Goal: Communication & Community: Answer question/provide support

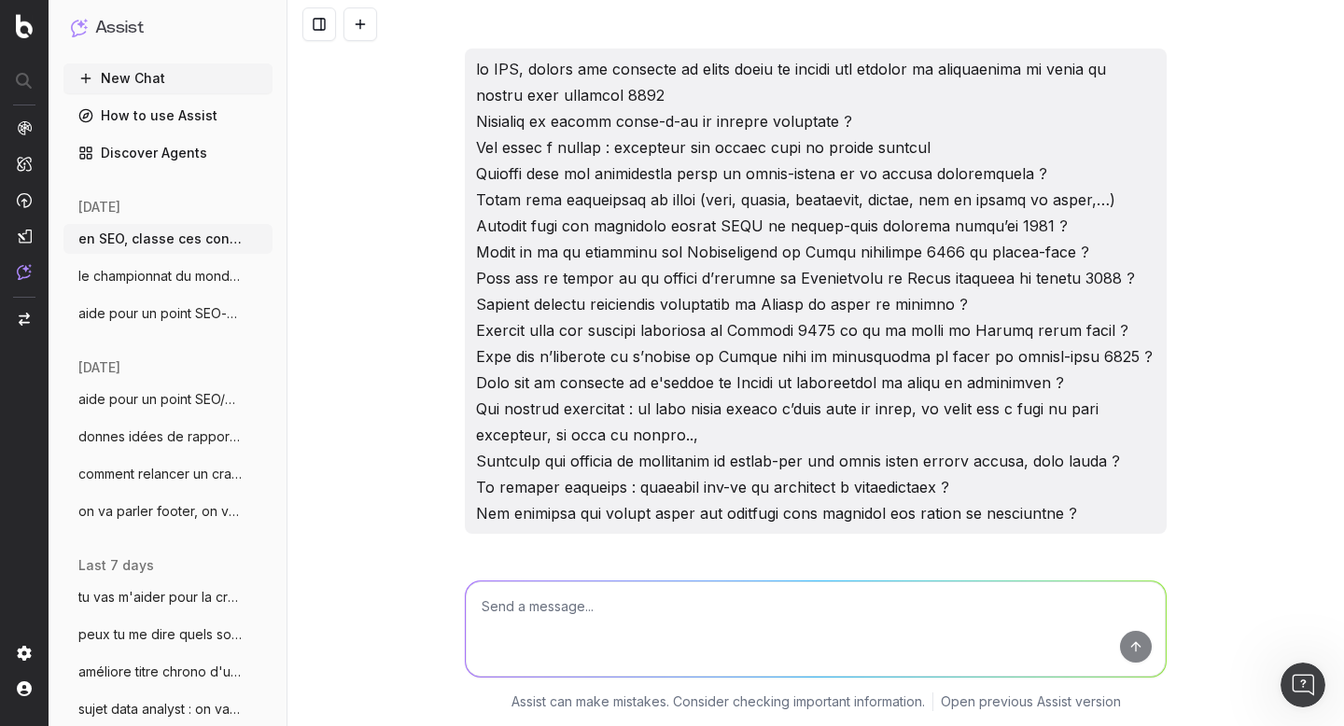
scroll to position [24985, 0]
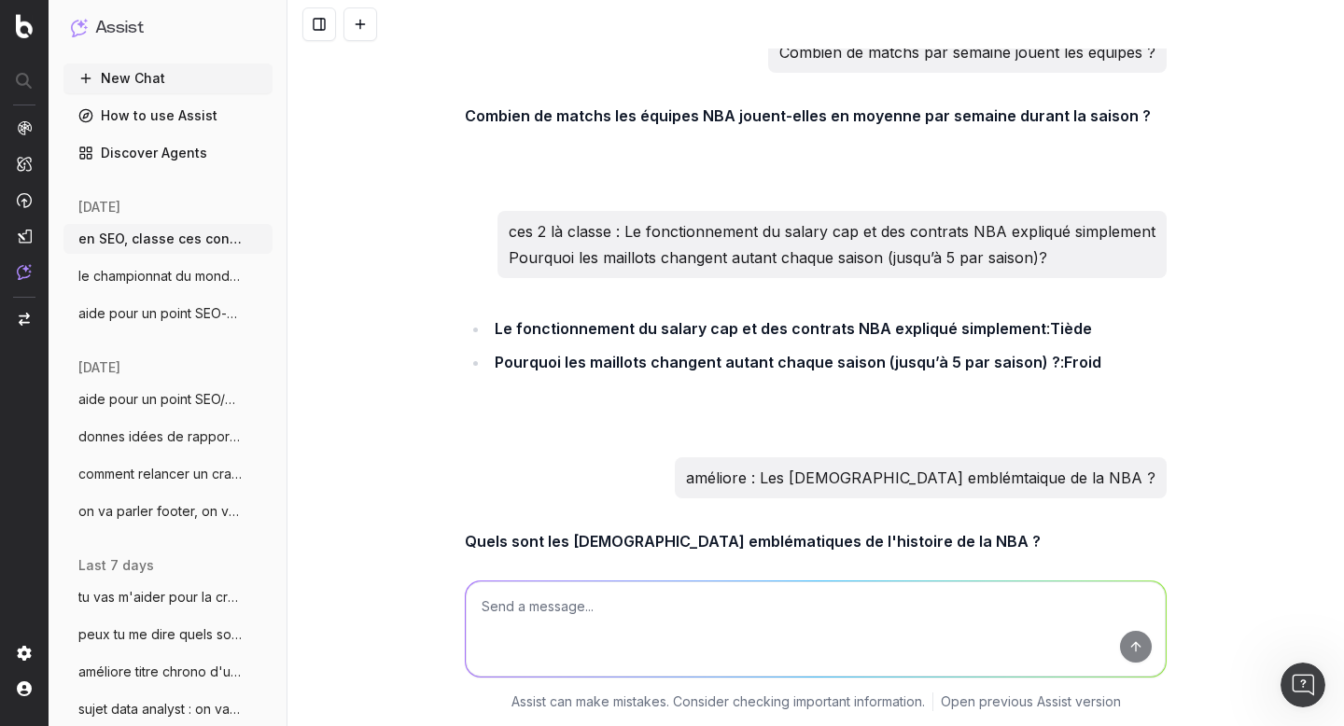
click at [153, 316] on span "aide pour un point SEO-date, je vais te" at bounding box center [160, 313] width 164 height 19
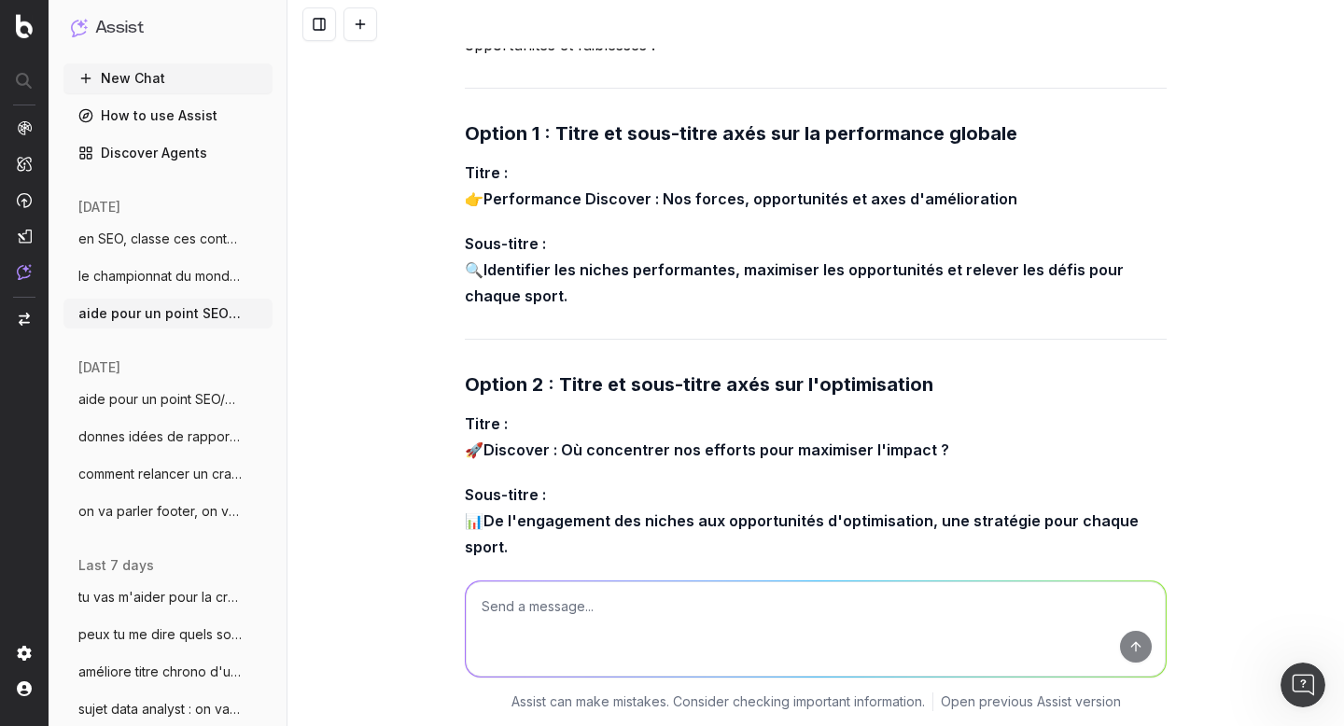
scroll to position [7806, 0]
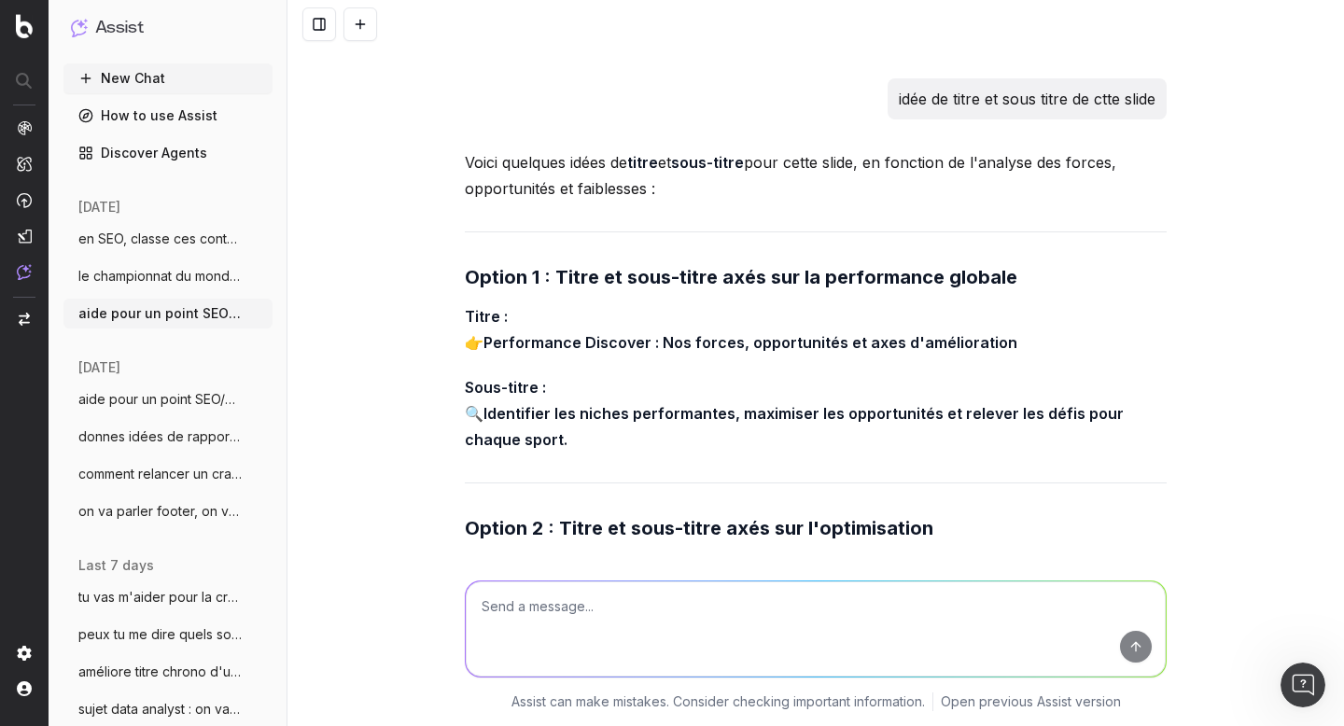
click at [130, 401] on span "aide pour un point SEO/Data, on va trait" at bounding box center [160, 399] width 164 height 19
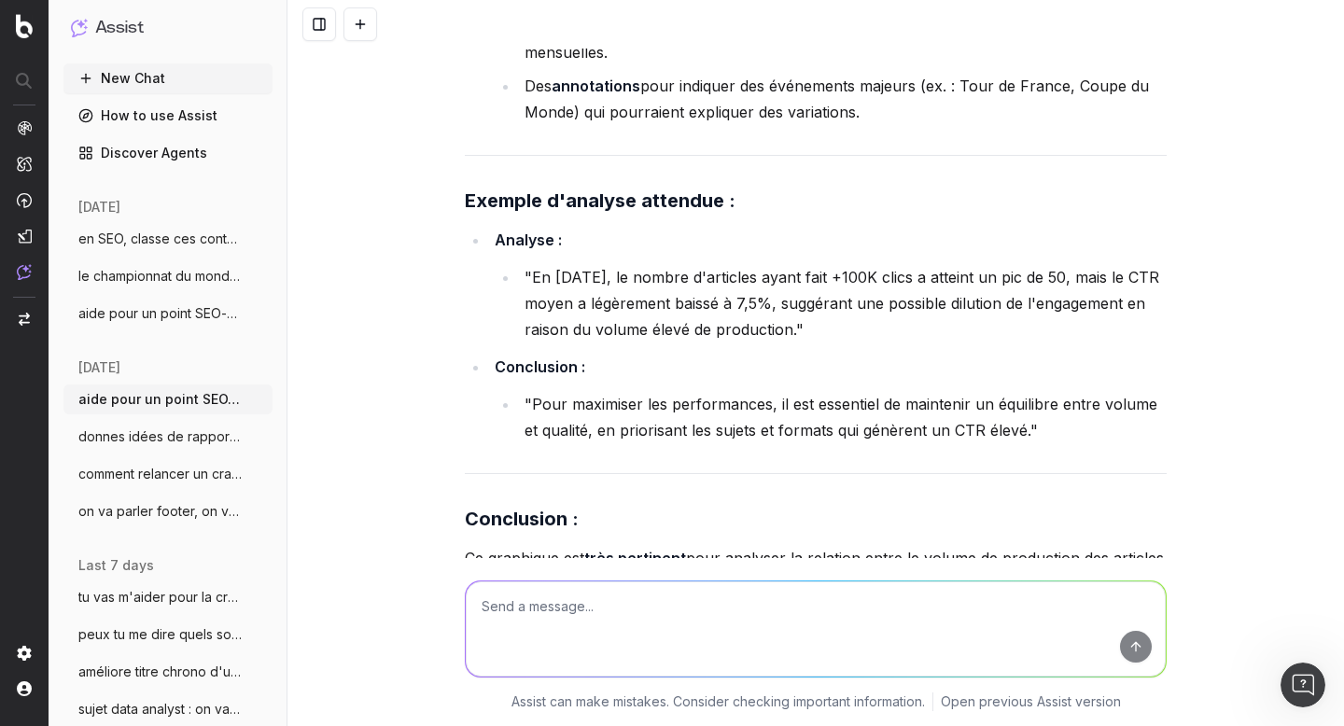
scroll to position [62796, 0]
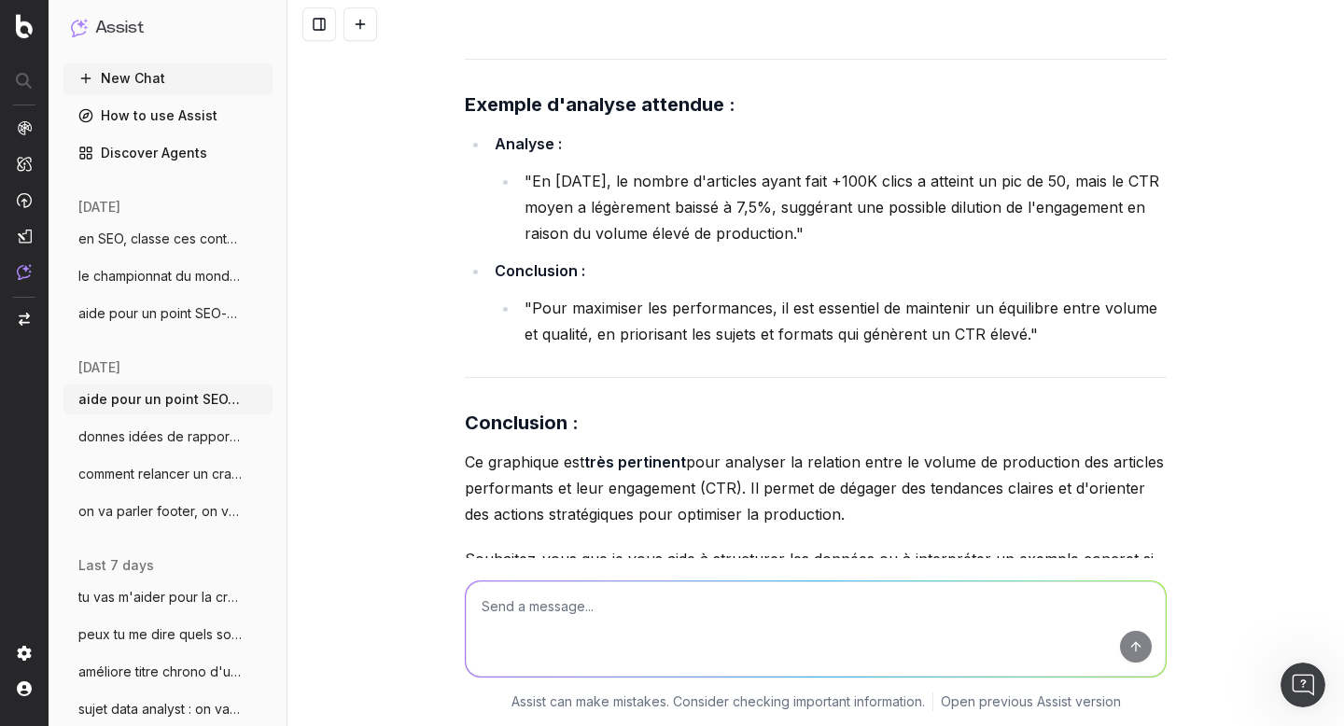
click at [643, 606] on textarea at bounding box center [816, 628] width 700 height 95
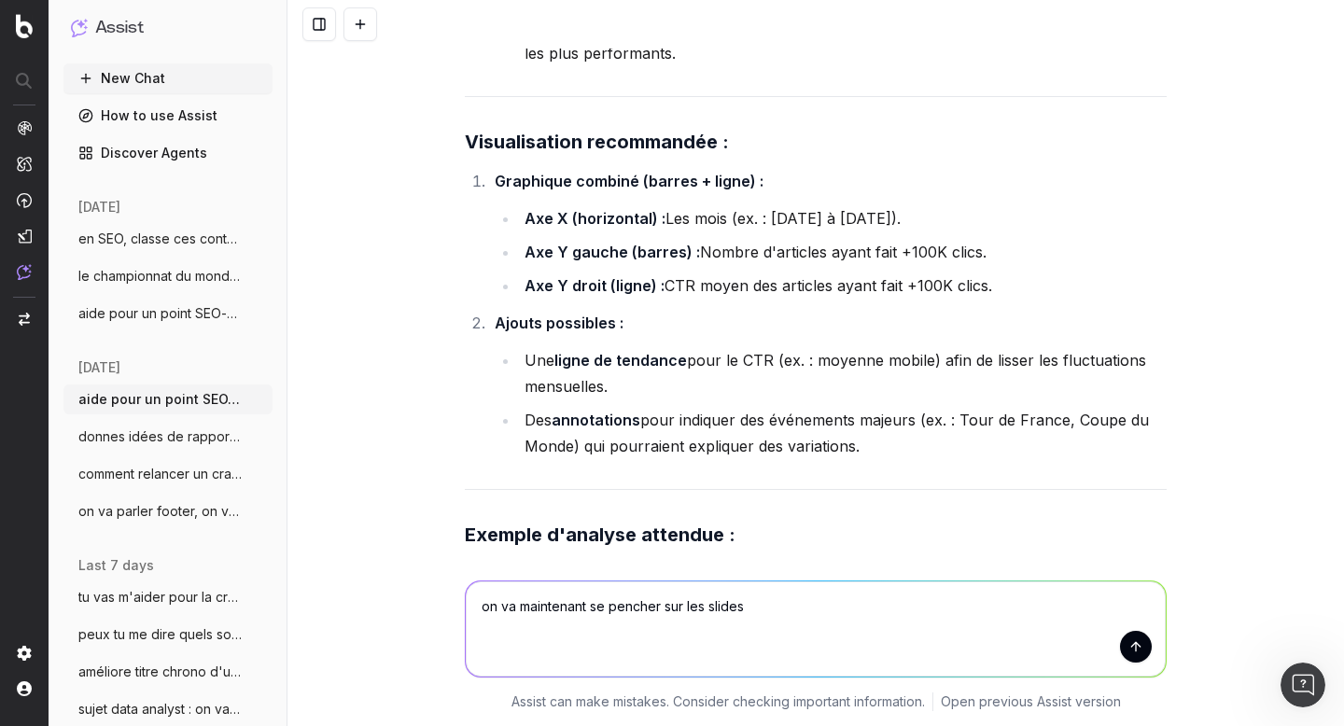
scroll to position [62345, 0]
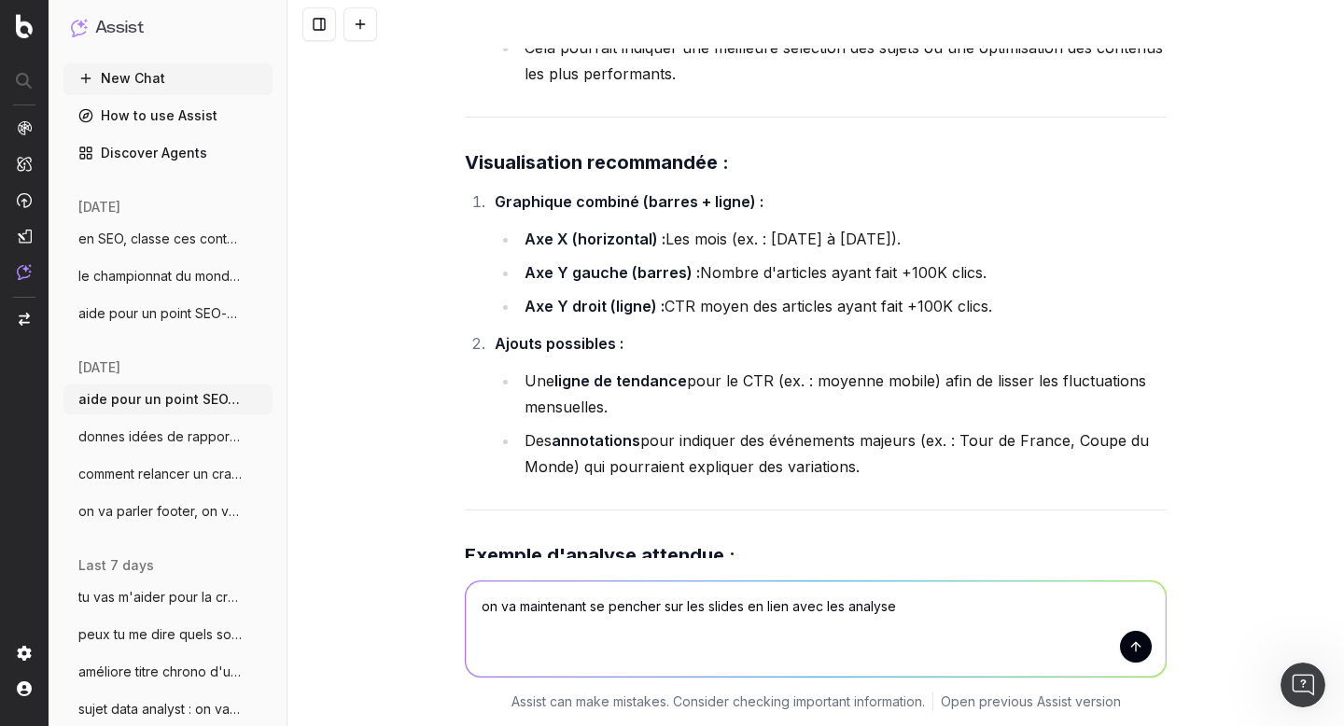
type textarea "on va maintenant se pencher sur les slides en lien avec les analyses"
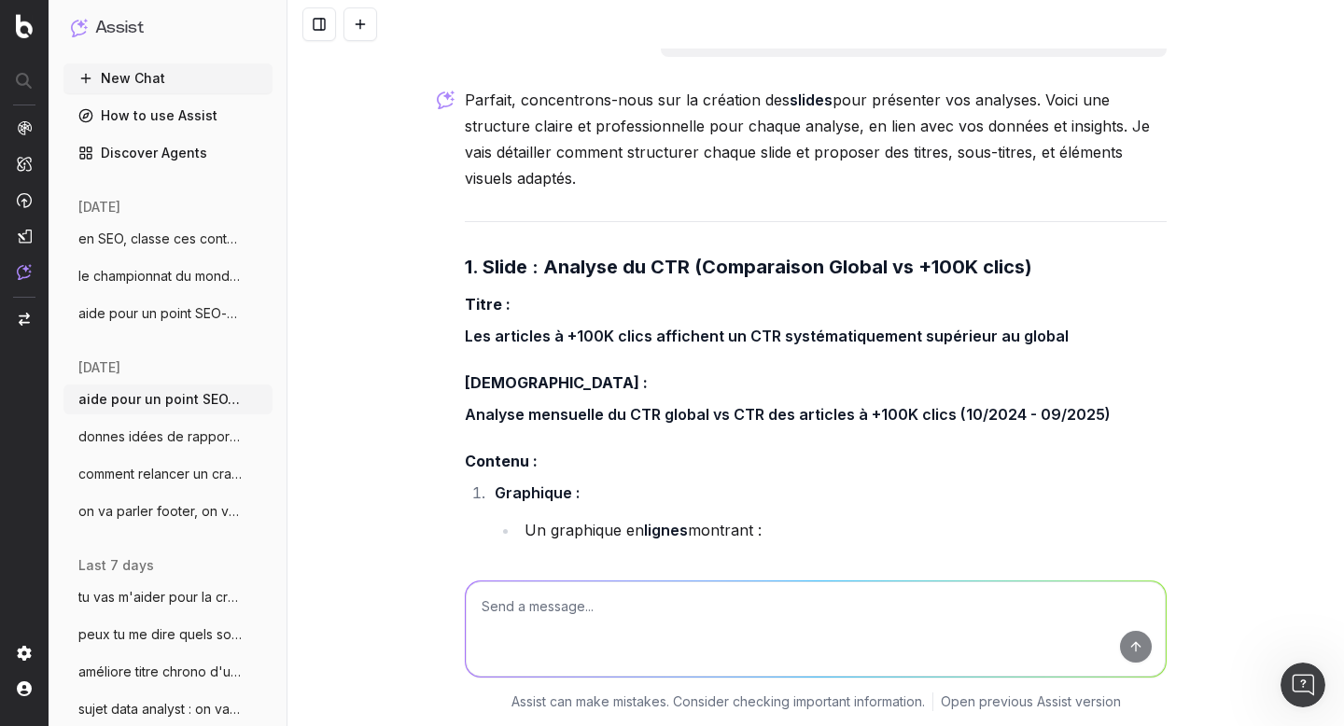
scroll to position [63466, 0]
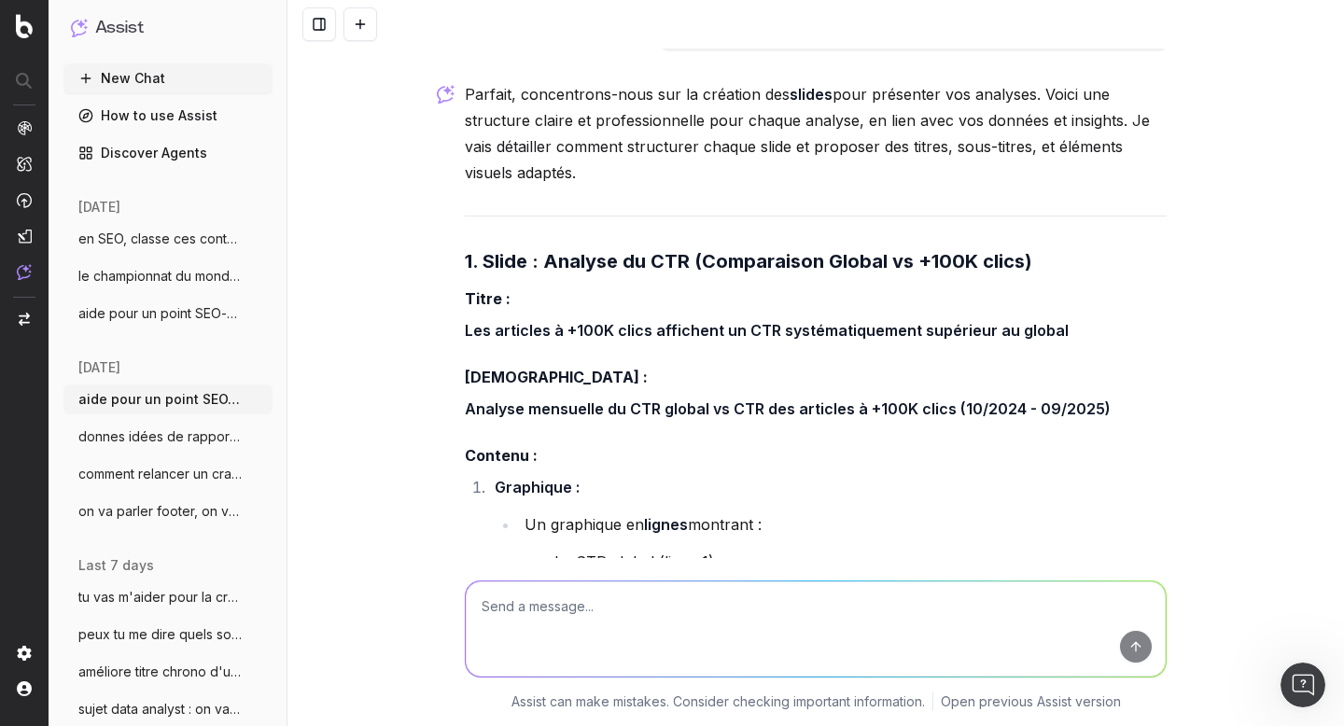
click at [622, 605] on textarea at bounding box center [816, 628] width 700 height 95
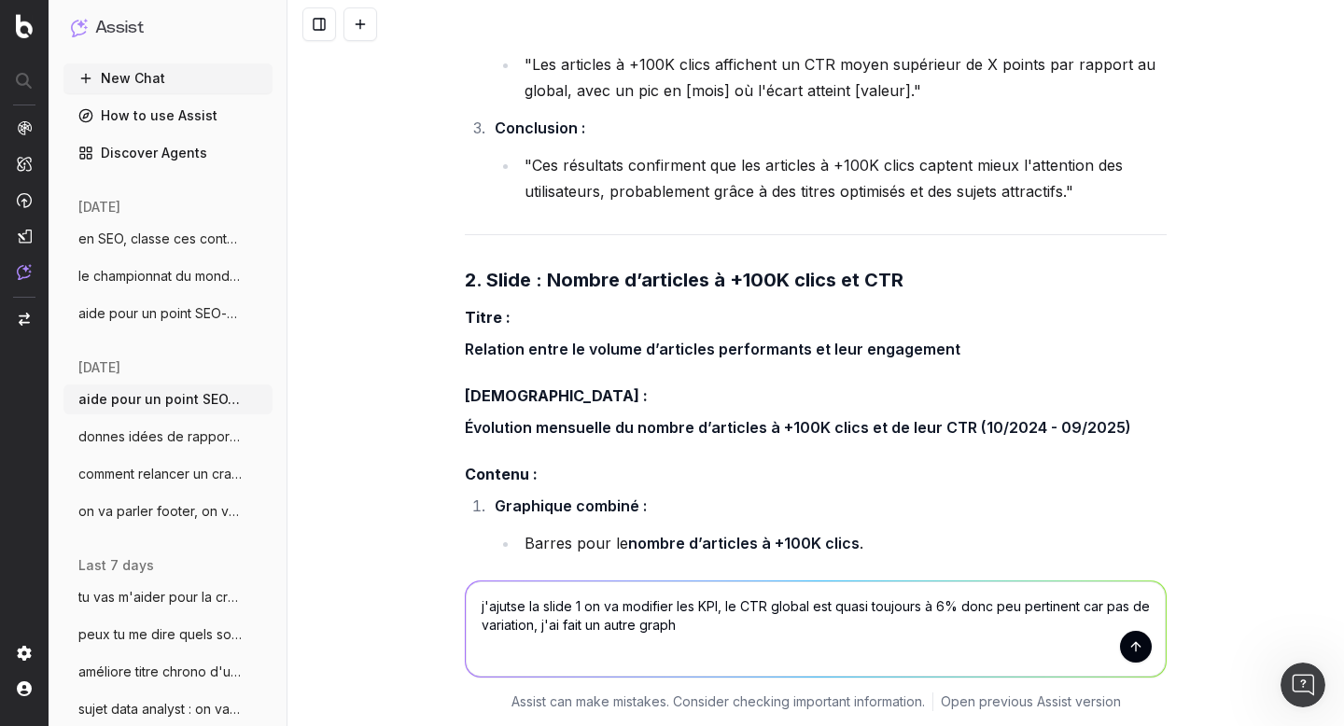
scroll to position [64106, 0]
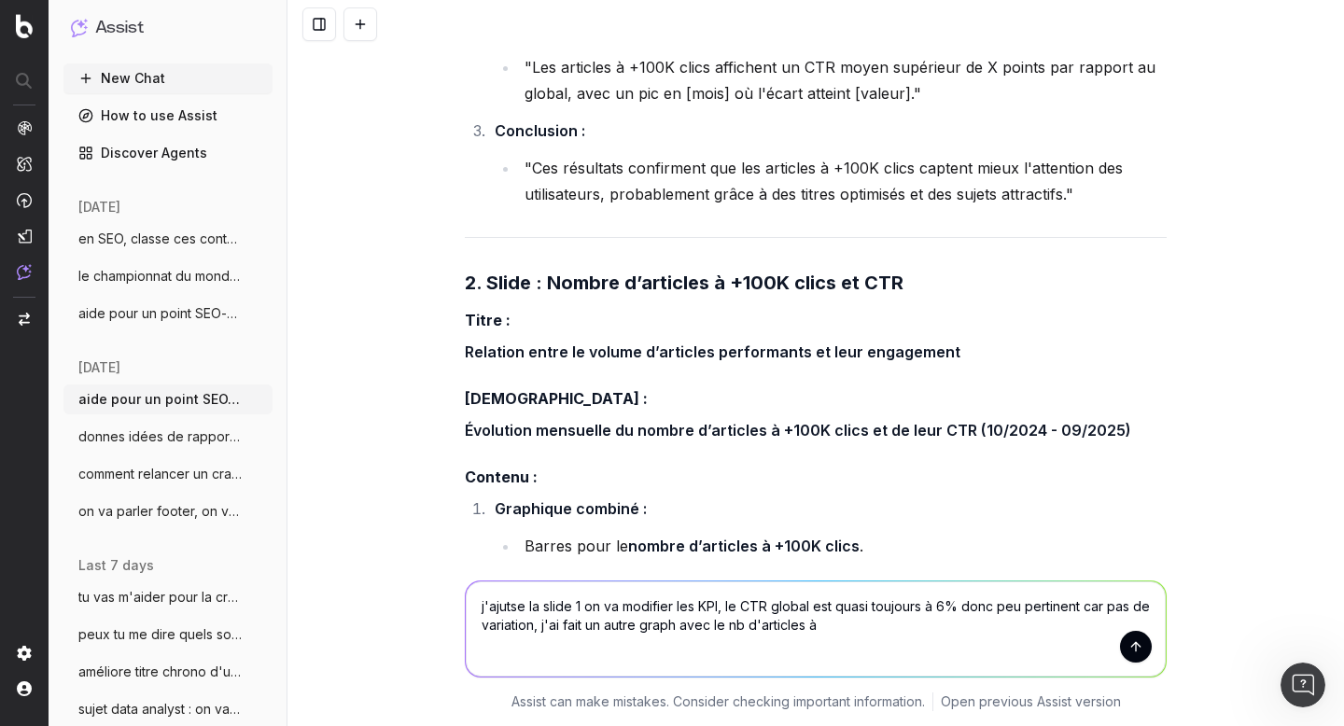
type textarea "j'ajutse la slide 1 on va modifier les KPI, le CTR global est quasi toujours à …"
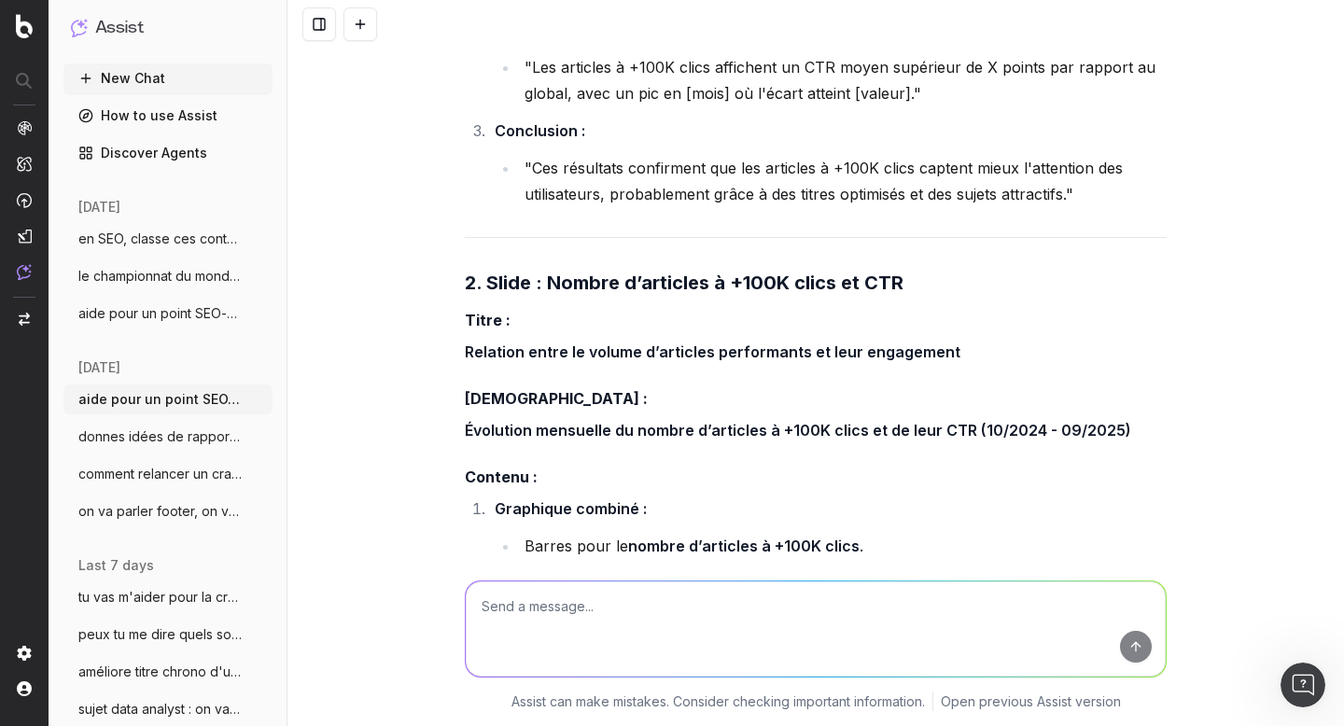
click at [397, 354] on div "aide pour un point SEO/Data, on va traiter ces 2 sujets, tu vas m'aider pour un…" at bounding box center [815, 363] width 1056 height 726
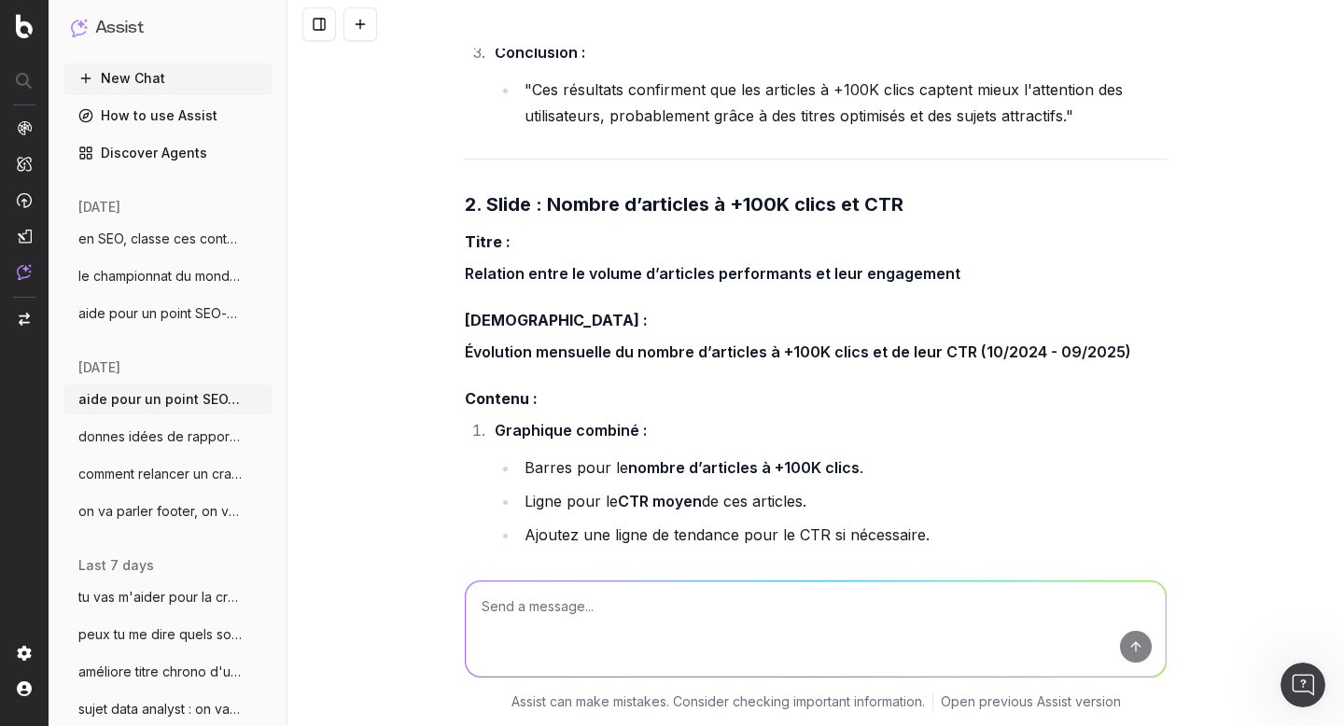
scroll to position [64180, 0]
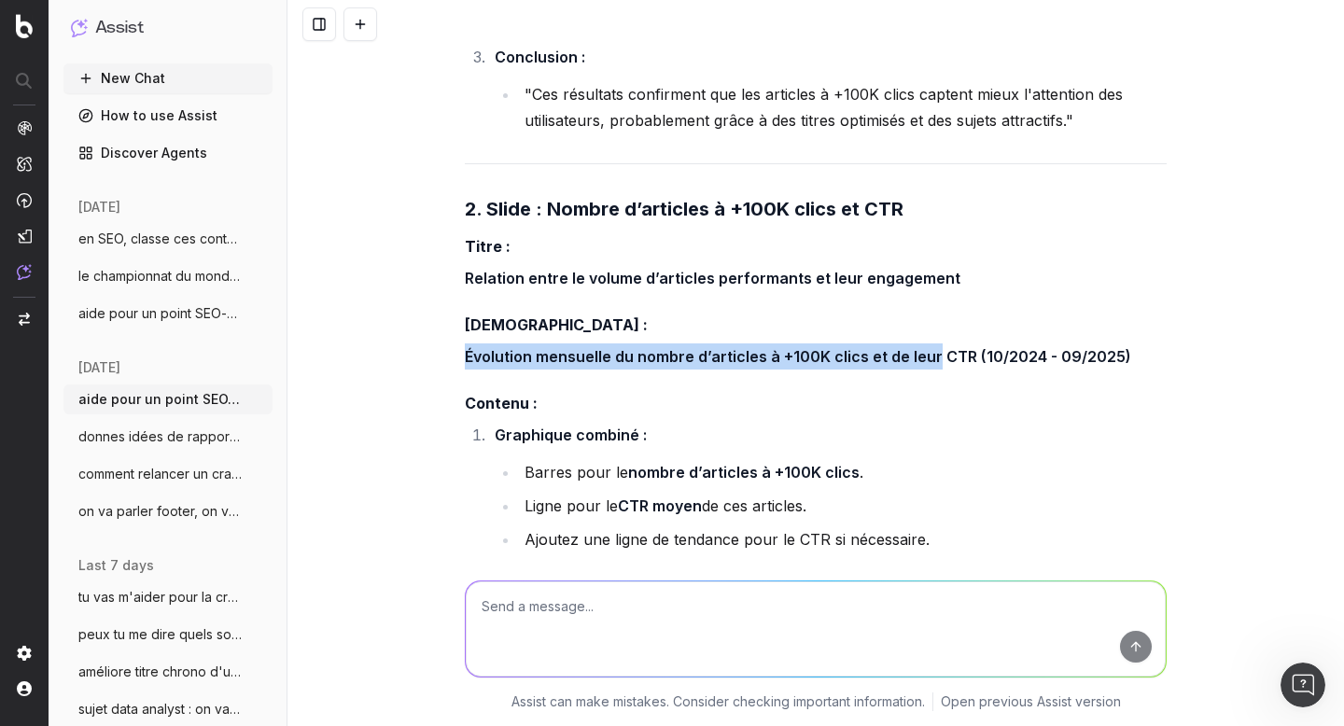
drag, startPoint x: 453, startPoint y: 232, endPoint x: 925, endPoint y: 229, distance: 471.2
copy strong "Évolution mensuelle du nombre d’articles à +100K clics et de leur"
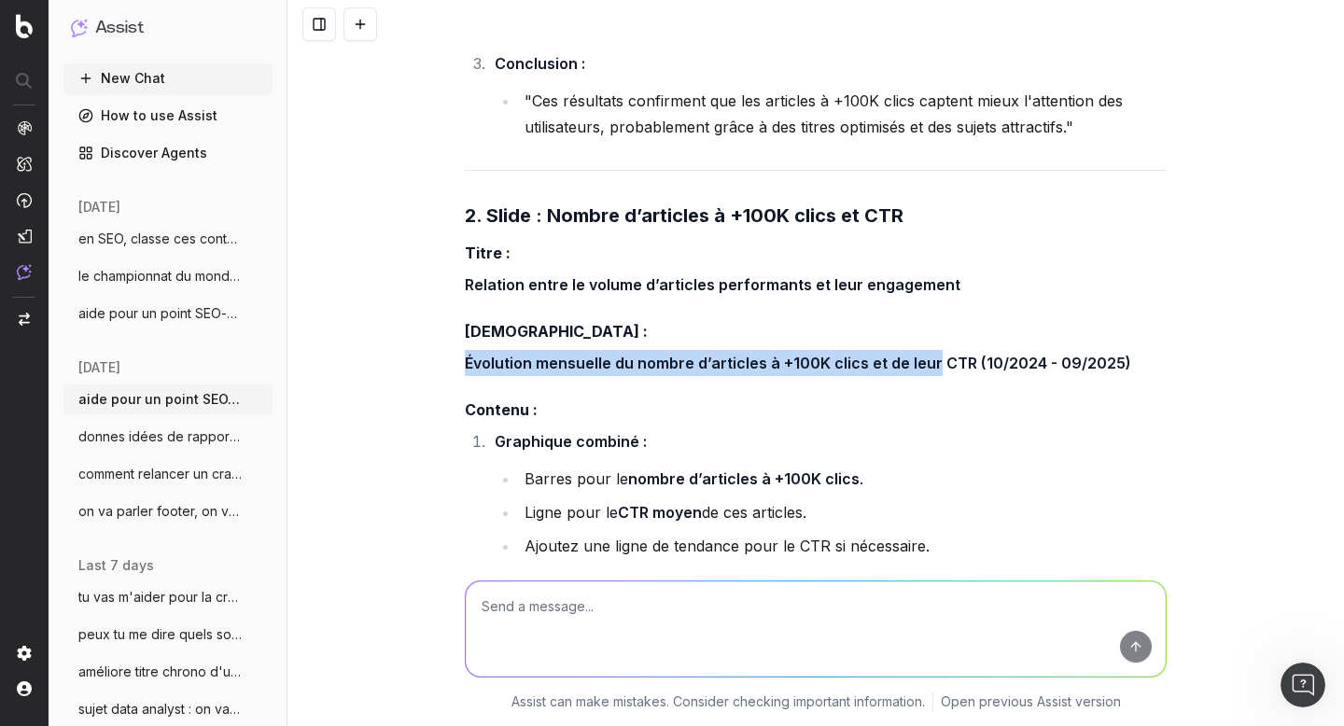
scroll to position [64177, 0]
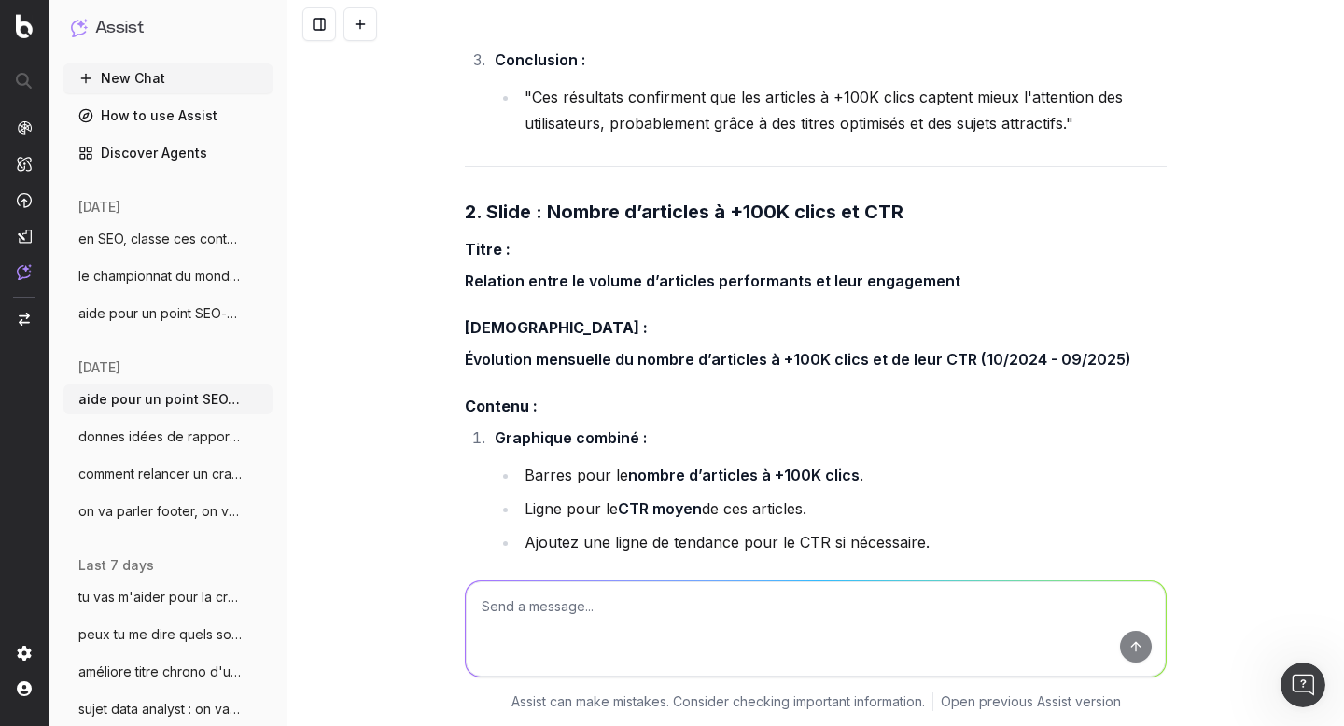
click at [753, 425] on li "Graphique combiné : Barres pour le nombre d’articles à +100K clics . Ligne pour…" at bounding box center [827, 490] width 677 height 131
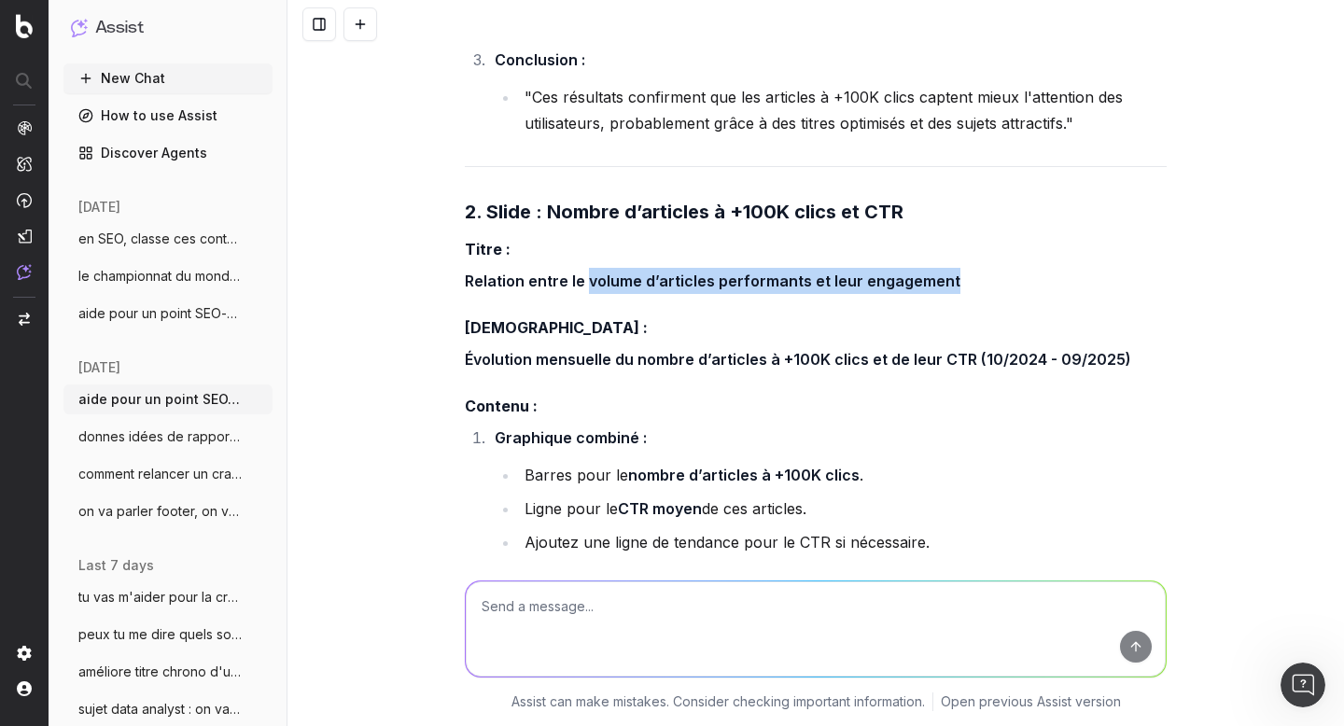
drag, startPoint x: 579, startPoint y: 156, endPoint x: 997, endPoint y: 163, distance: 418.1
click at [997, 268] on p "Relation entre le volume d’articles performants et leur engagement" at bounding box center [816, 281] width 702 height 26
copy strong "volume d’articles performants et leur engagement"
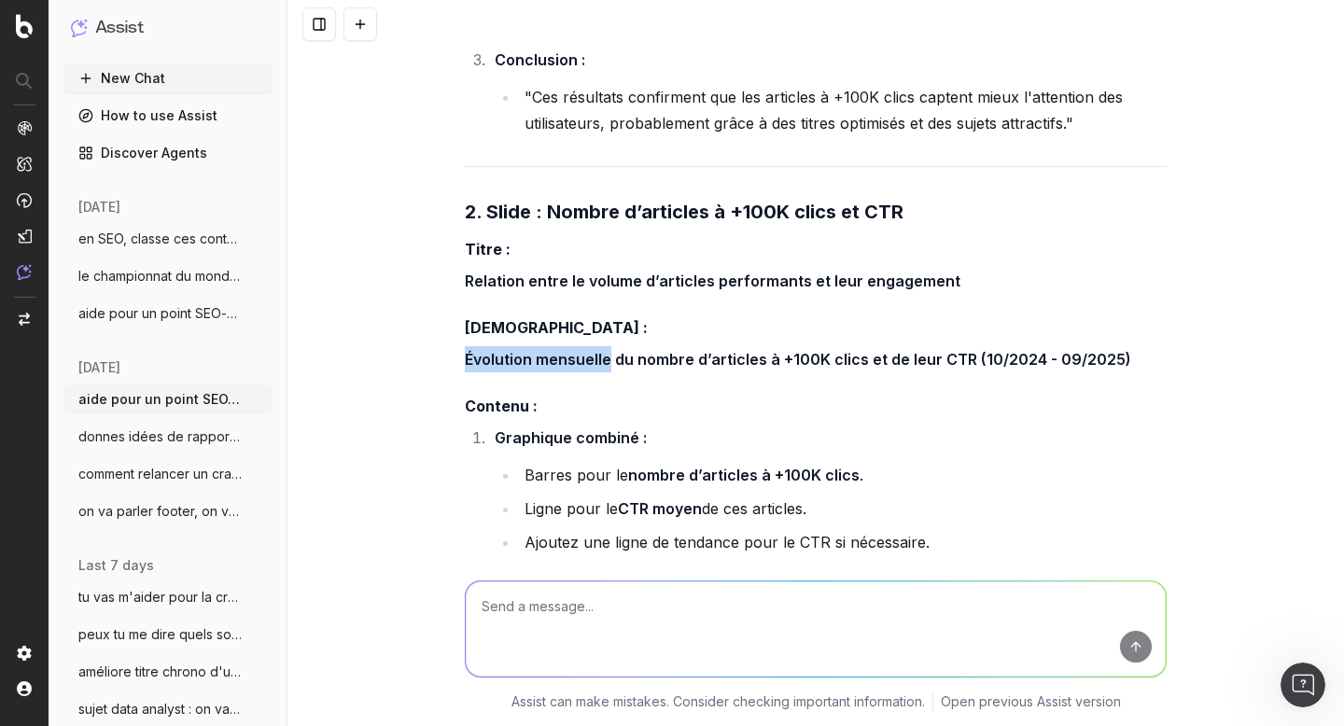
drag, startPoint x: 457, startPoint y: 230, endPoint x: 598, endPoint y: 236, distance: 141.0
click at [598, 350] on strong "Évolution mensuelle du nombre d’articles à +100K clics et de leur CTR (10/2024 …" at bounding box center [798, 359] width 666 height 19
copy strong "Évolution mensuelle"
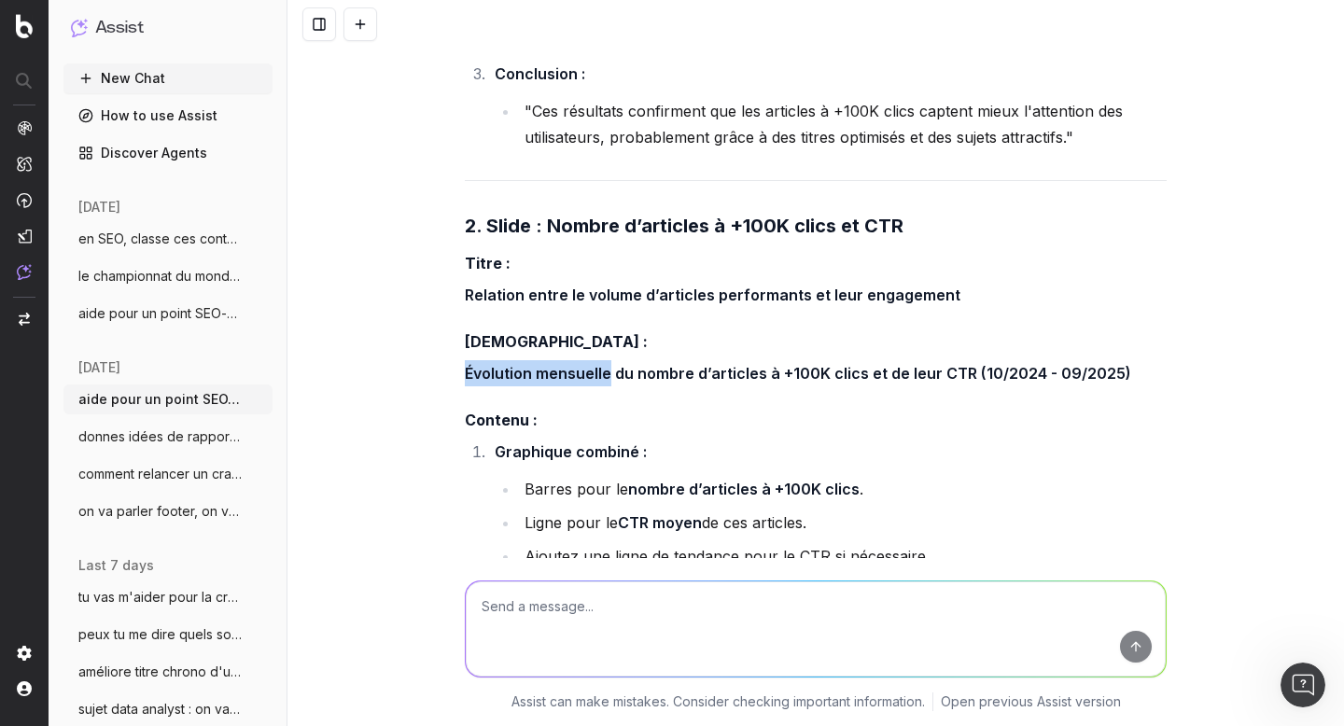
scroll to position [64162, 0]
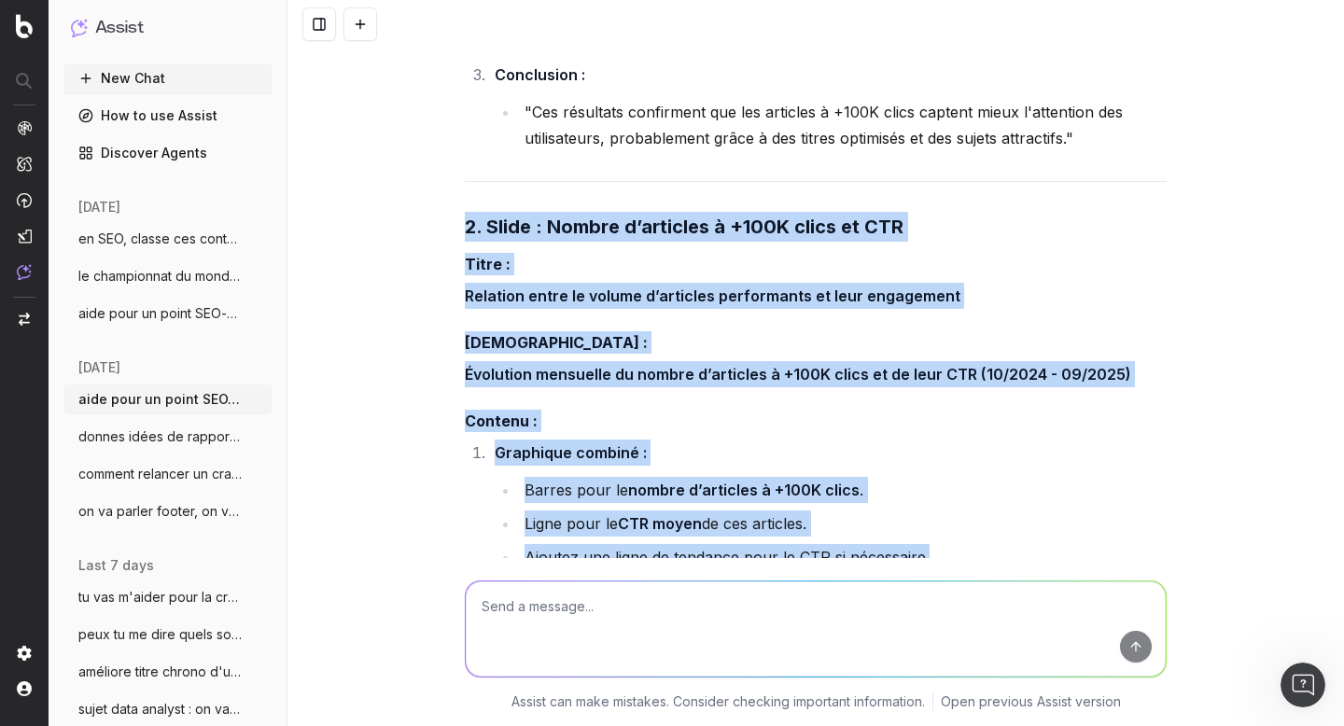
drag, startPoint x: 453, startPoint y: 104, endPoint x: 784, endPoint y: 452, distance: 479.1
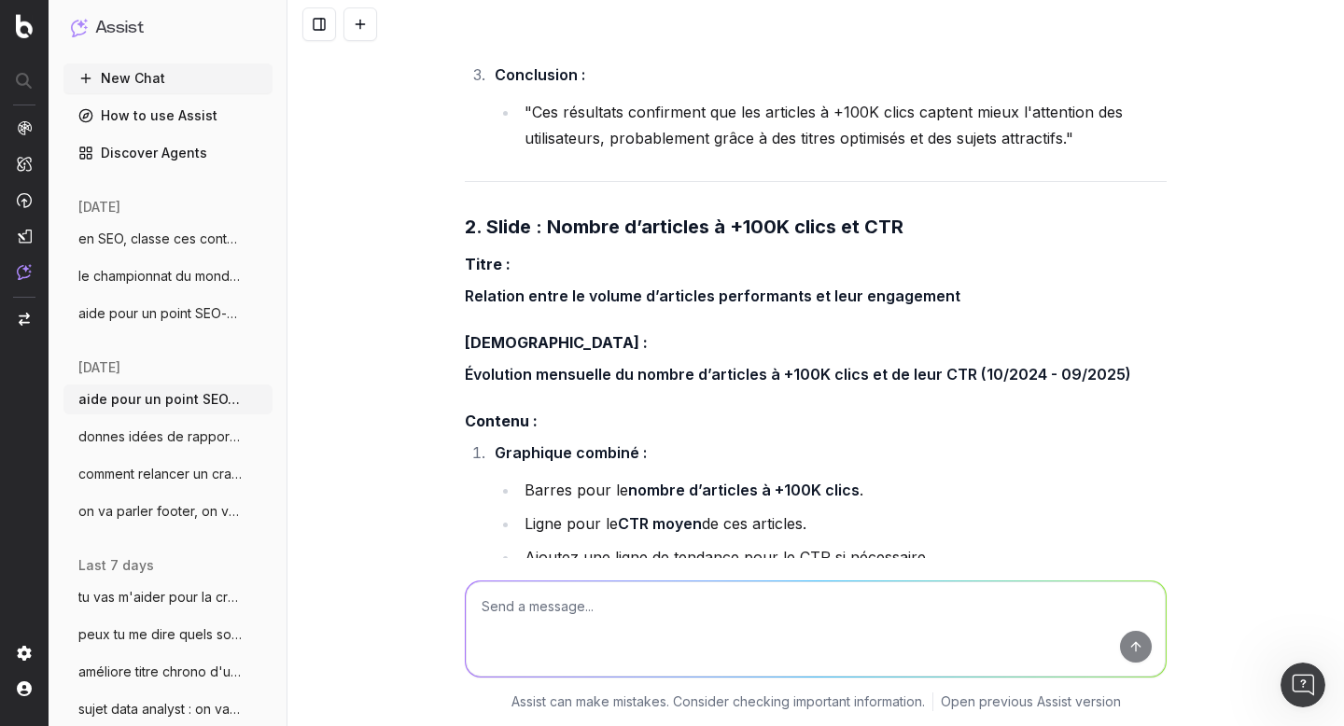
click at [757, 544] on li "Ajoutez une ligne de tendance pour le CTR si nécessaire." at bounding box center [843, 557] width 648 height 26
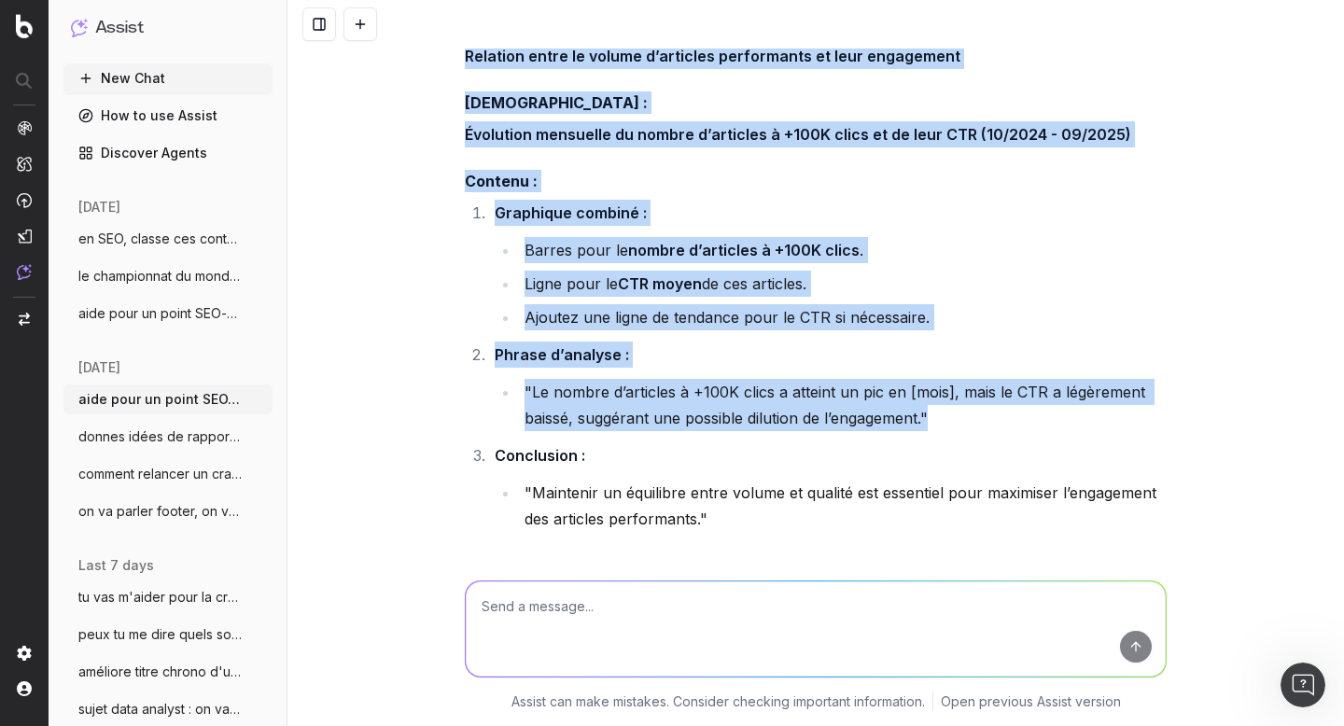
scroll to position [64450, 0]
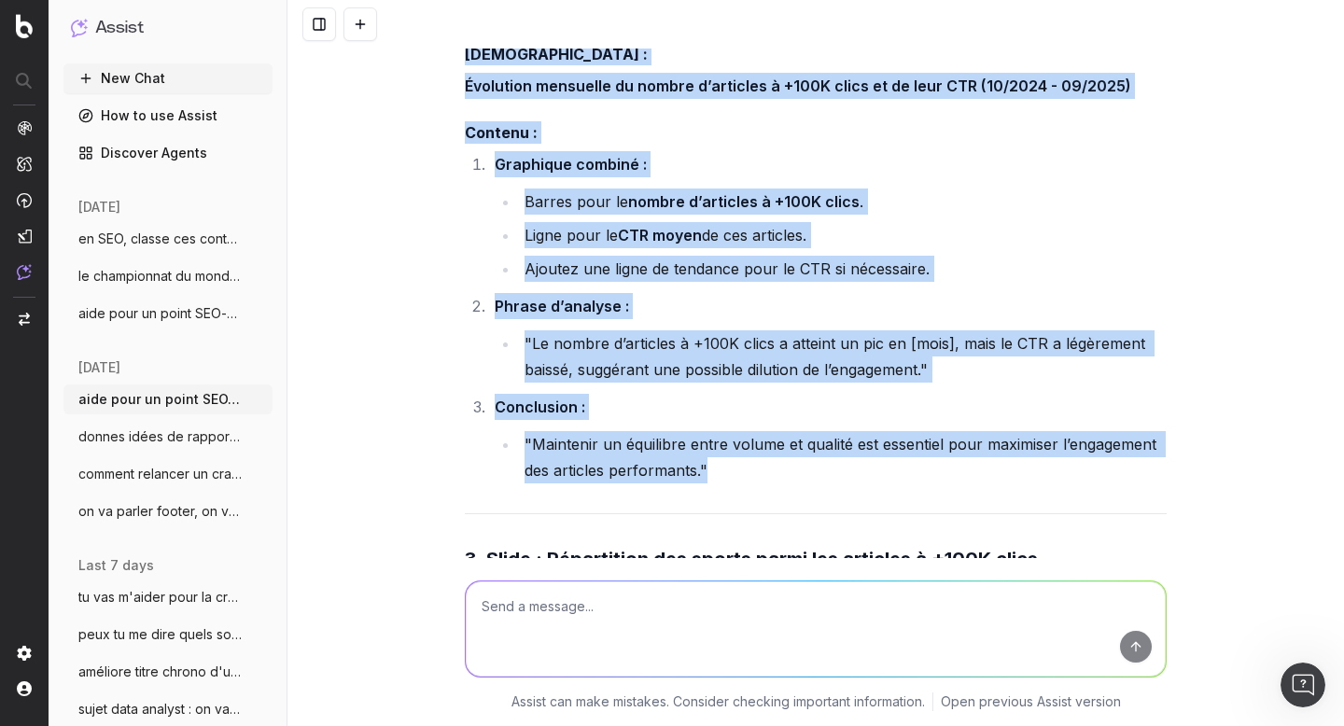
drag, startPoint x: 459, startPoint y: 102, endPoint x: 718, endPoint y: 350, distance: 359.0
copy div "2. Slide : Nombre d’articles à +100K clics et CTR Titre : Relation entre le vol…"
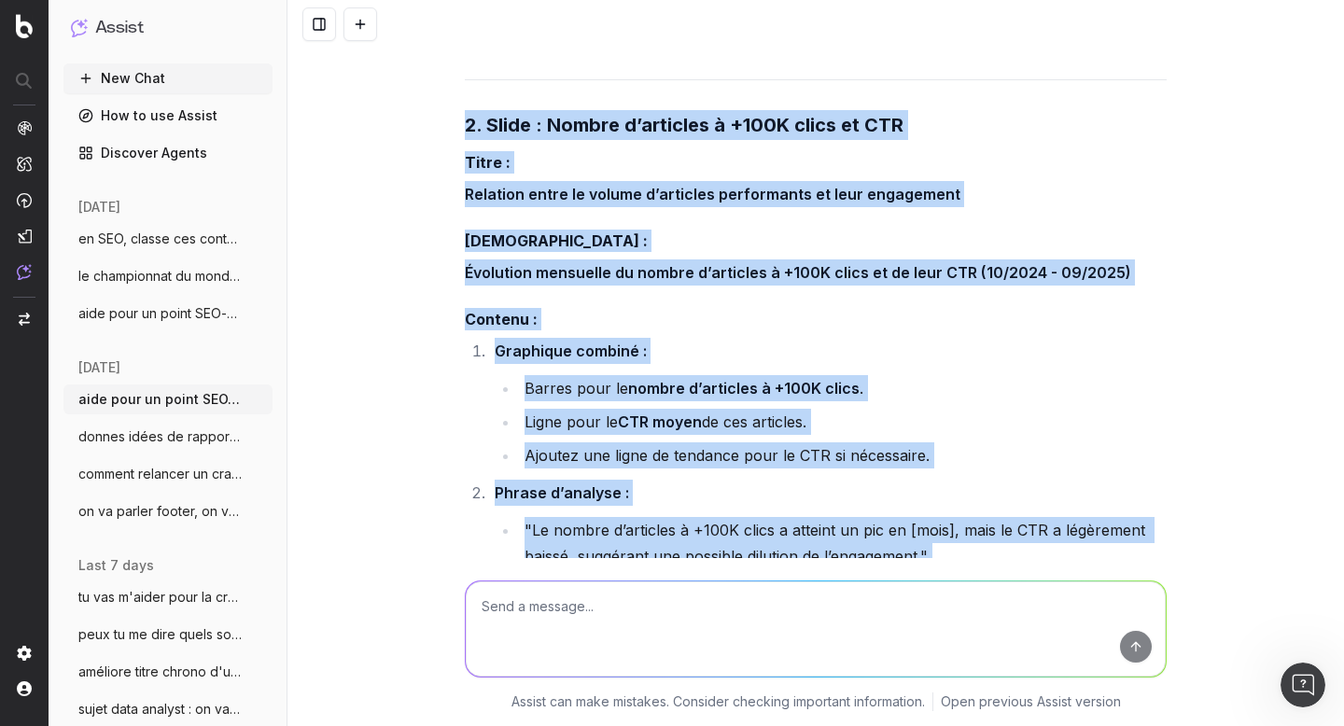
click at [447, 334] on div "aide pour un point SEO/Data, on va traiter ces 2 sujets, tu vas m'aider pour un…" at bounding box center [815, 363] width 1056 height 726
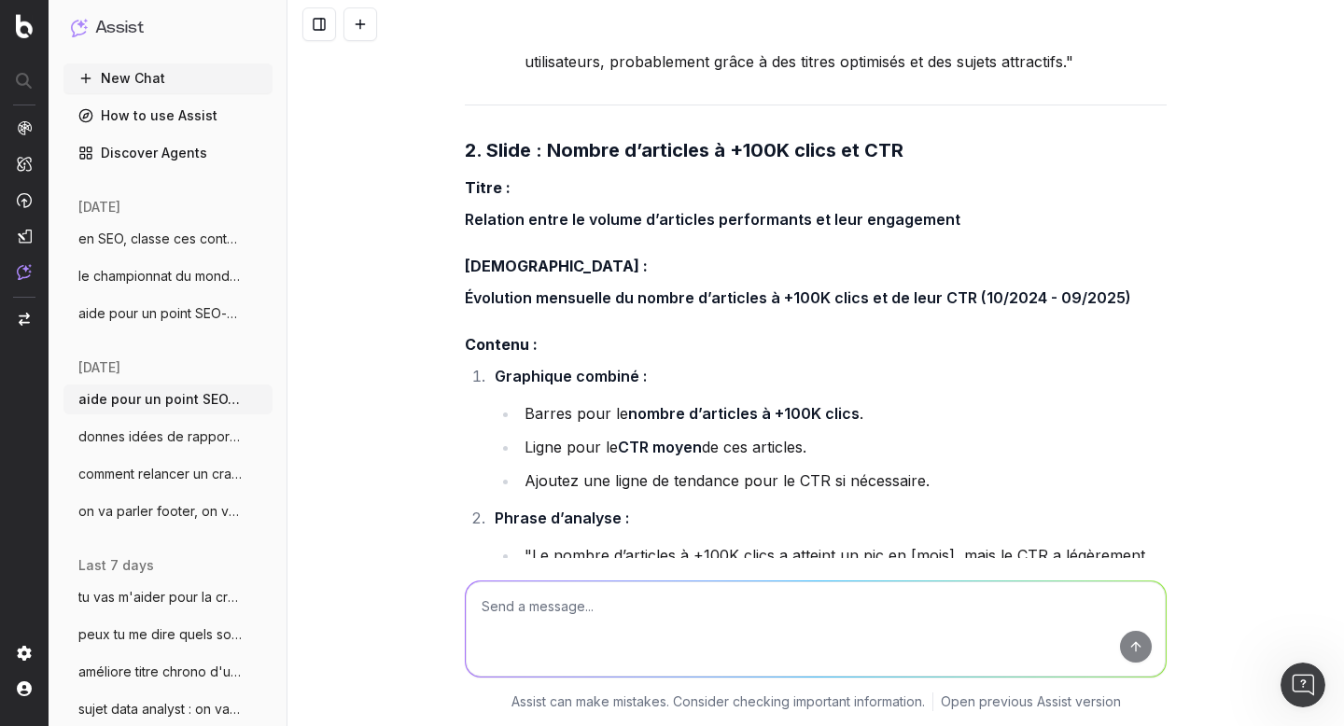
scroll to position [64275, 0]
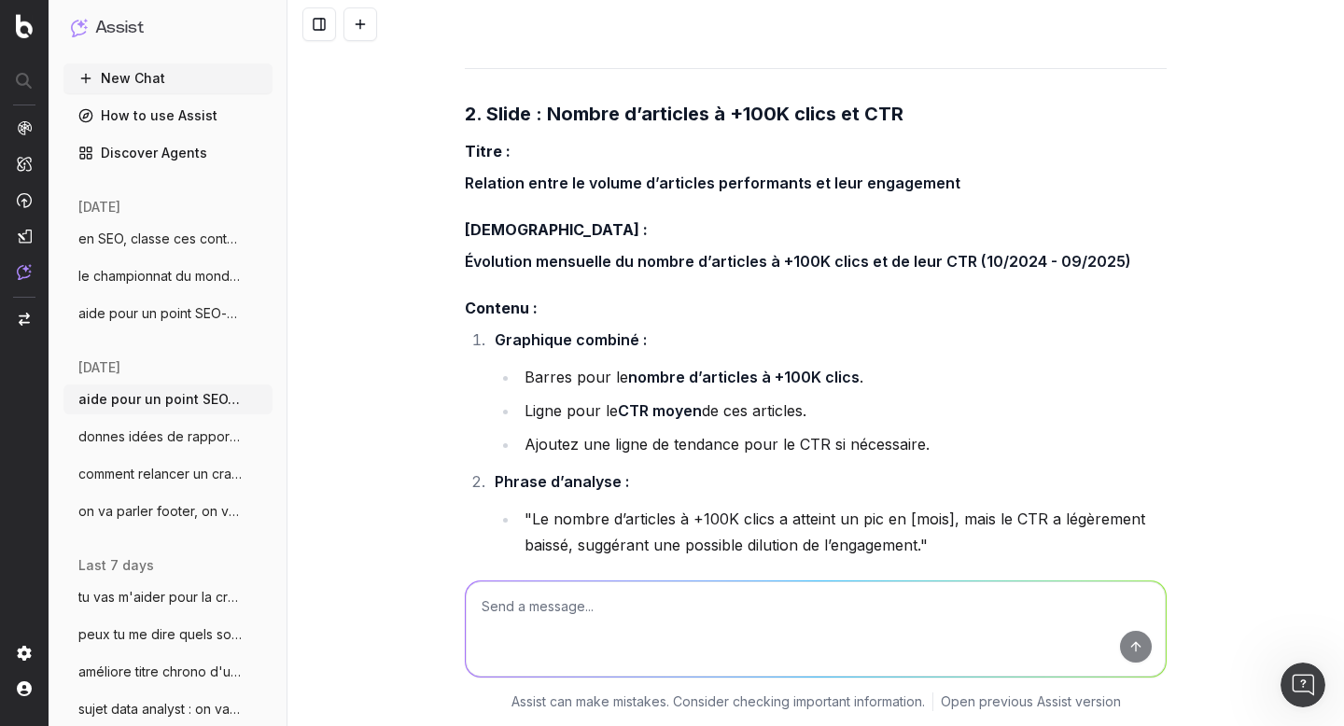
click at [592, 594] on textarea at bounding box center [816, 628] width 700 height 95
paste textarea "Date Articles + de 100K clics CTR oct-24 14 12,3% nov-24 8 14,7% déc-24 5 13,6%…"
type textarea "pour la slide 2, voici les données : Date Articles + de 100K clics CTR oct-24 1…"
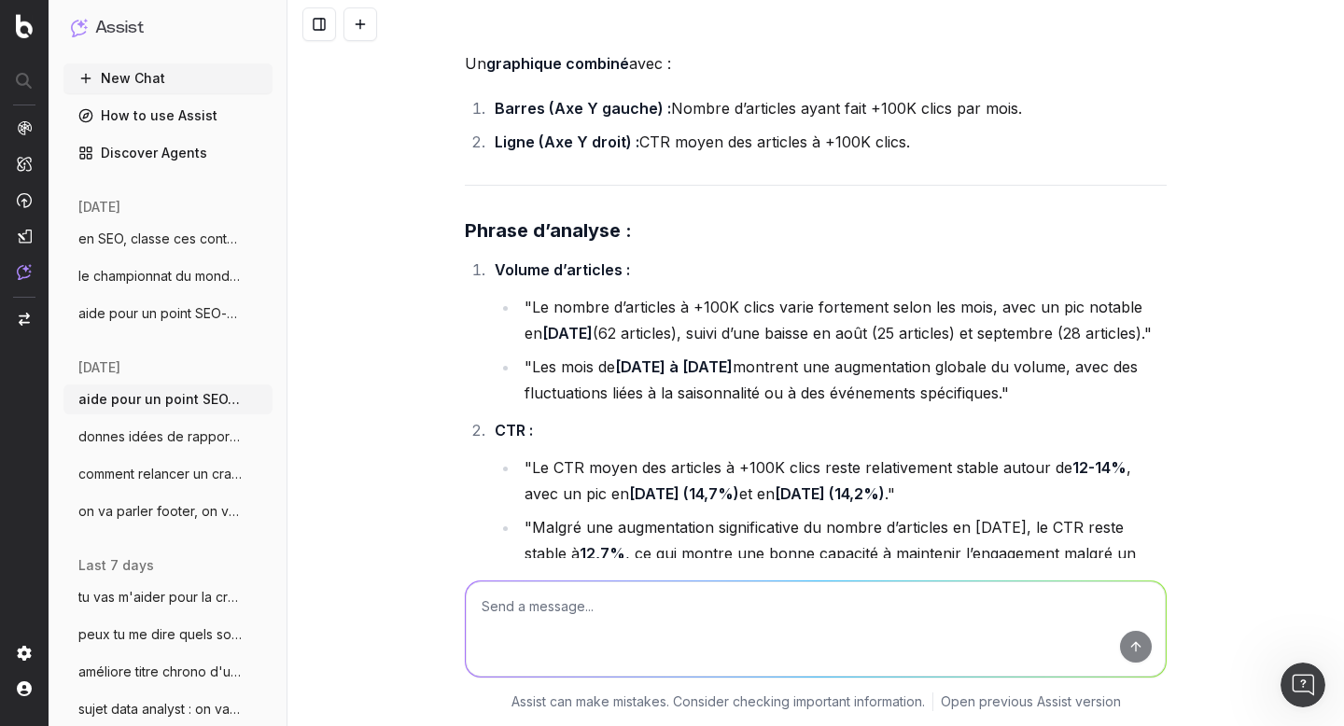
scroll to position [67995, 0]
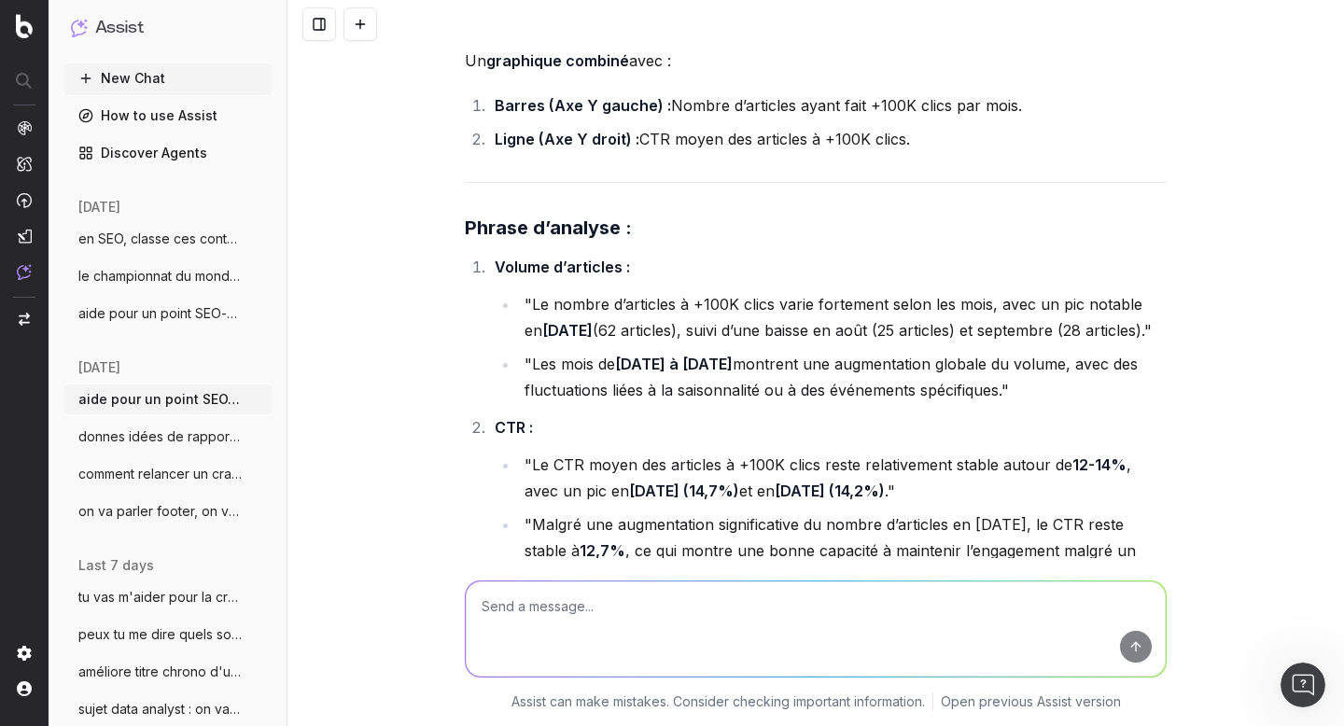
drag, startPoint x: 1054, startPoint y: 205, endPoint x: 694, endPoint y: 234, distance: 361.3
click at [694, 291] on li ""Le nombre d’articles à +100K clics varie fortement selon les mois, avec un pic…" at bounding box center [843, 317] width 648 height 52
click at [1001, 291] on li ""Le nombre d’articles à +100K clics varie fortement selon les mois, avec un pic…" at bounding box center [843, 317] width 648 height 52
drag, startPoint x: 1052, startPoint y: 205, endPoint x: 603, endPoint y: 230, distance: 450.4
click at [603, 291] on li ""Le nombre d’articles à +100K clics varie fortement selon les mois, avec un pic…" at bounding box center [843, 317] width 648 height 52
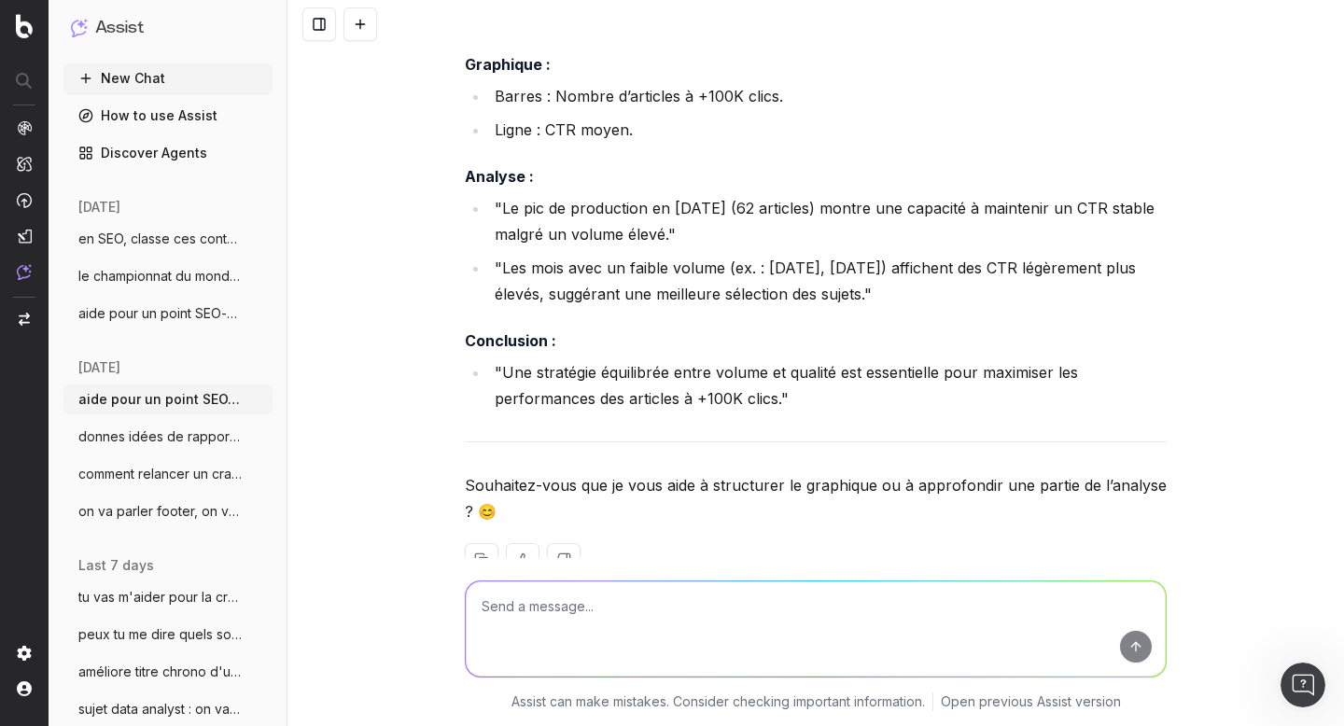
scroll to position [69524, 0]
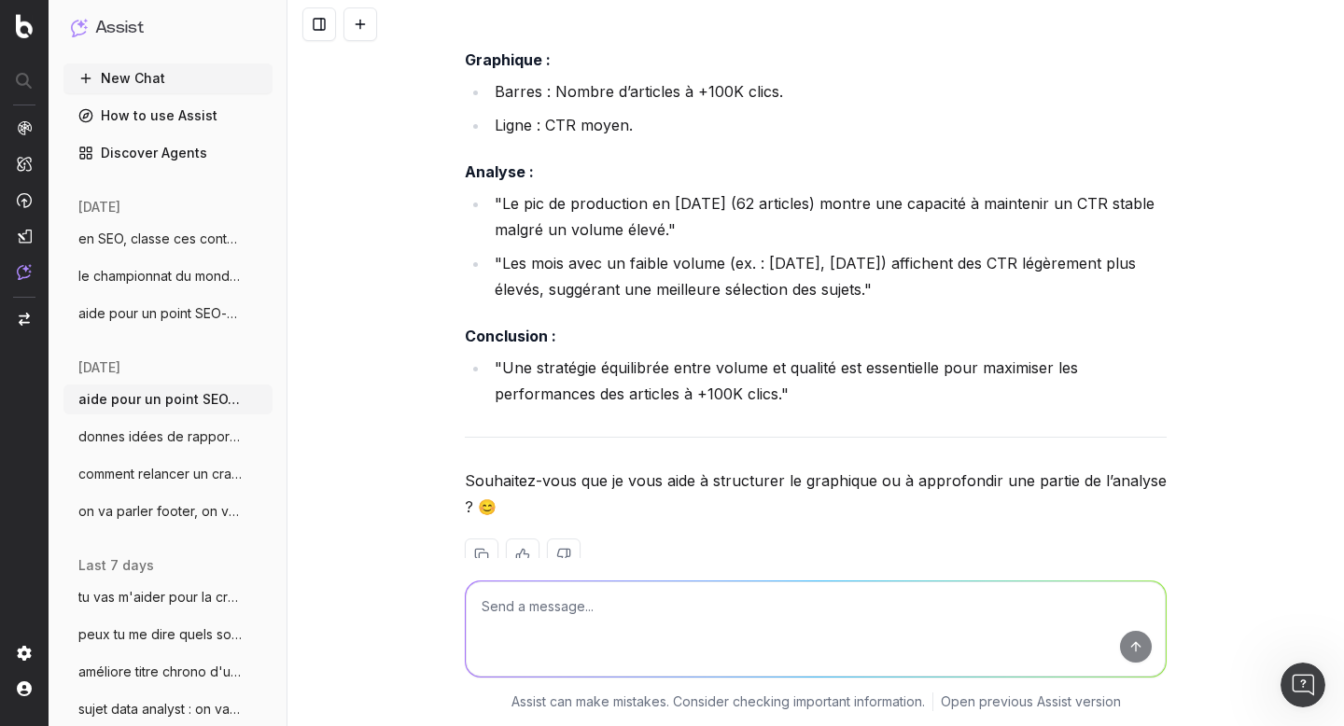
click at [568, 627] on textarea at bounding box center [816, 628] width 700 height 95
paste textarea "​ Augmentation globale du volume de mars à septembre​ Pic en juillet avec 33/62…"
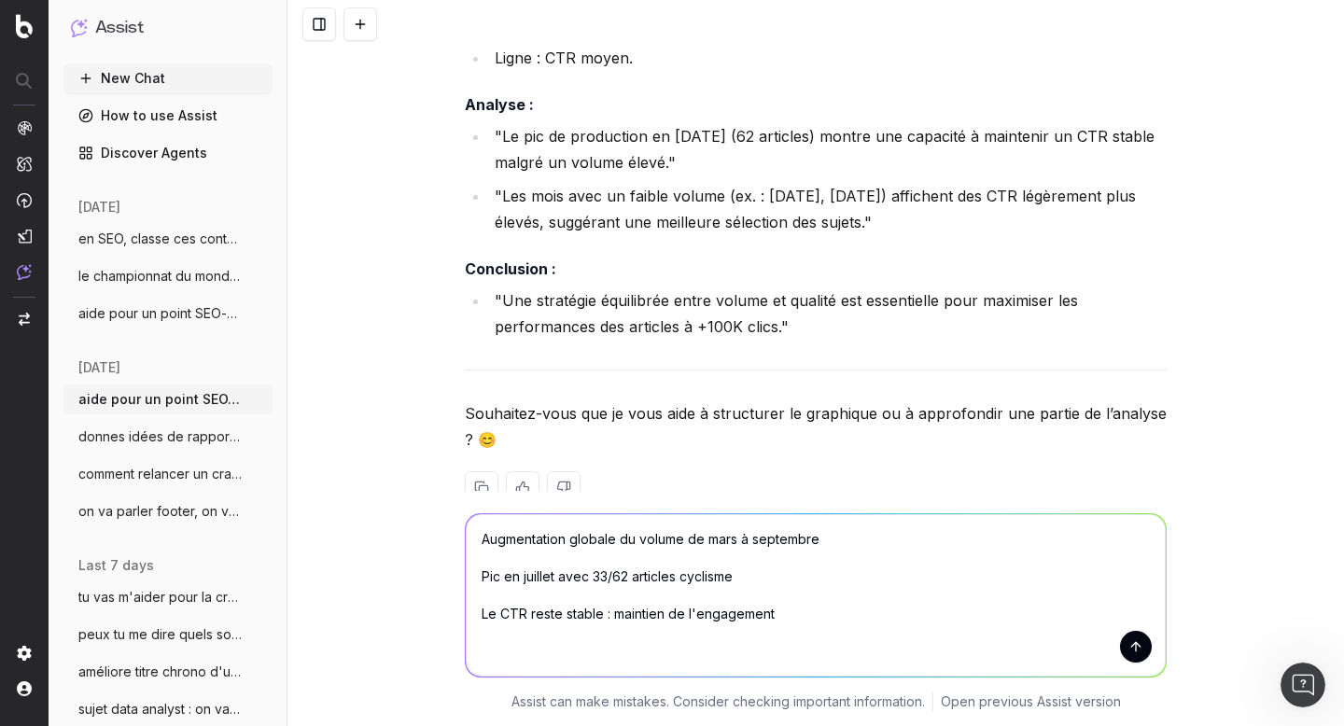
scroll to position [37, 0]
type textarea "j'ai noté ça dans un encadré à côté : ​ Augmentation globale du volume de mars …"
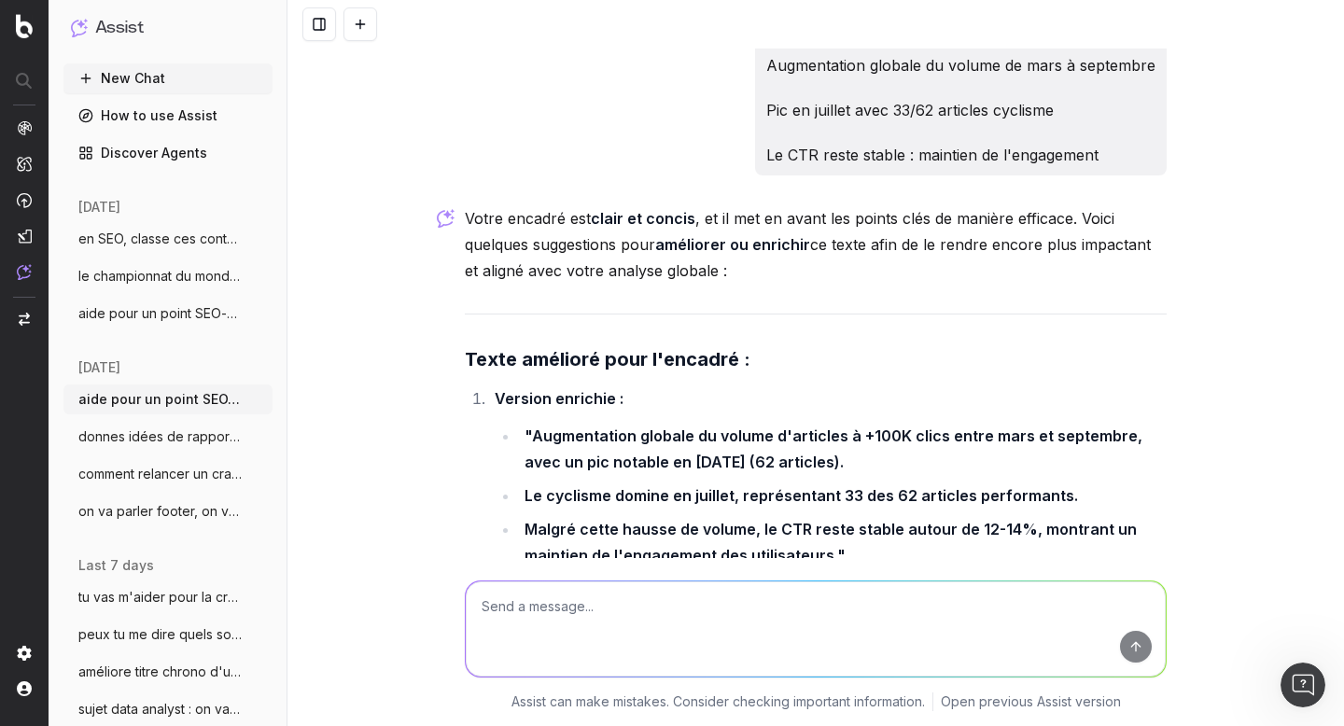
scroll to position [70136, 0]
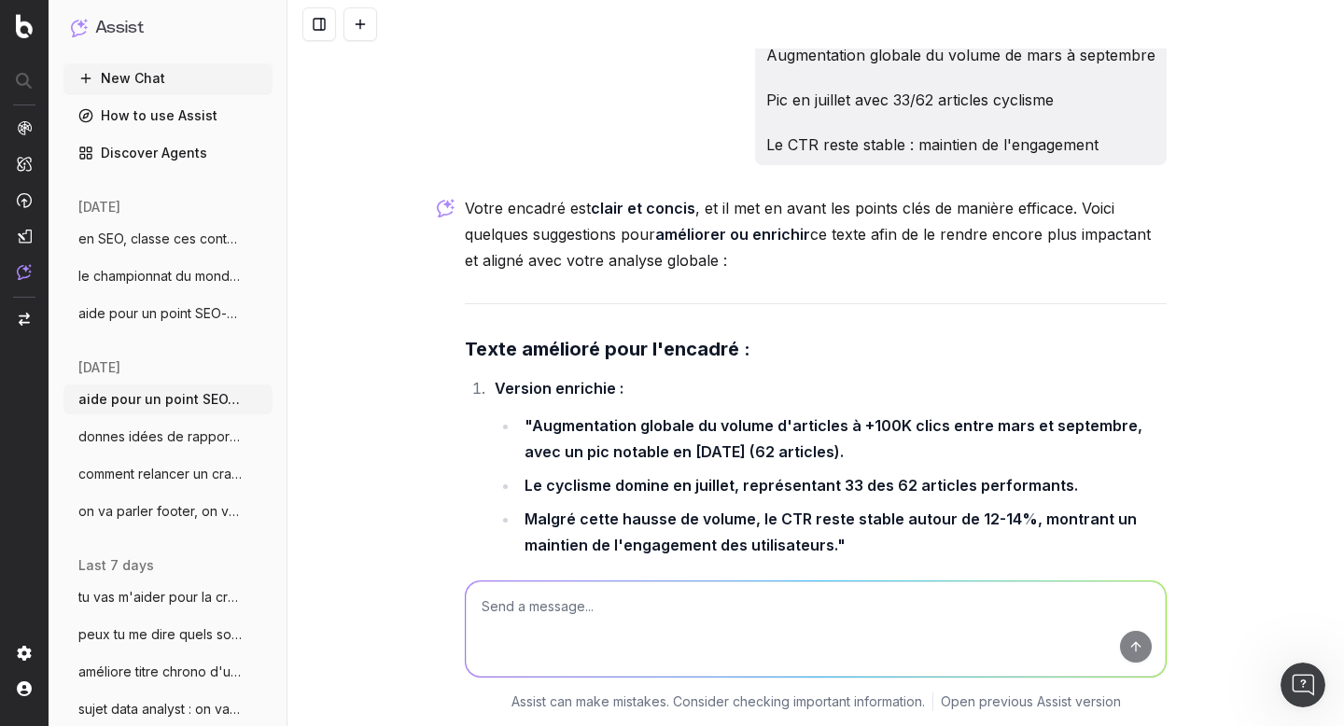
click at [528, 416] on strong ""Augmentation globale du volume d'articles à +100K clics entre mars et septembr…" at bounding box center [834, 438] width 621 height 45
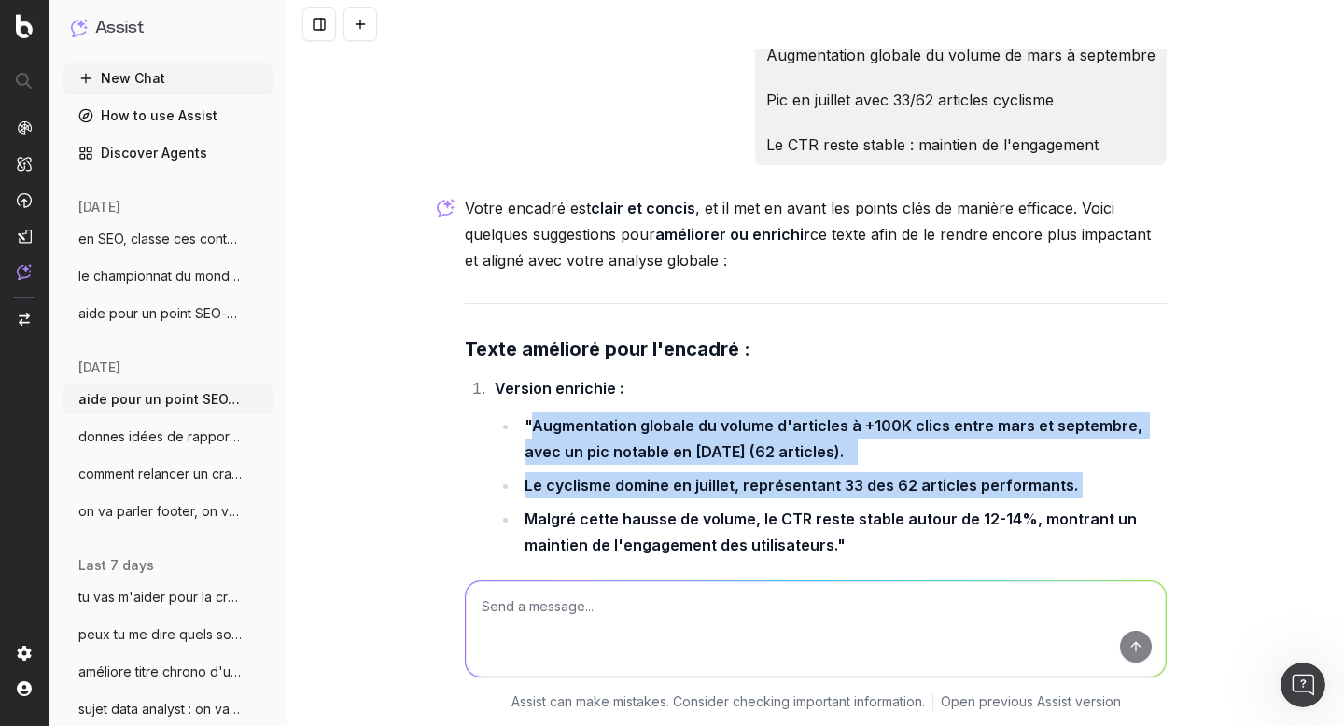
drag, startPoint x: 528, startPoint y: 375, endPoint x: 1060, endPoint y: 435, distance: 535.2
click at [1060, 435] on ul ""Augmentation globale du volume d'articles à +100K clics entre mars et septembr…" at bounding box center [831, 485] width 672 height 146
copy ul "Augmentation globale du volume d'articles à +100K clics entre mars et septembre…"
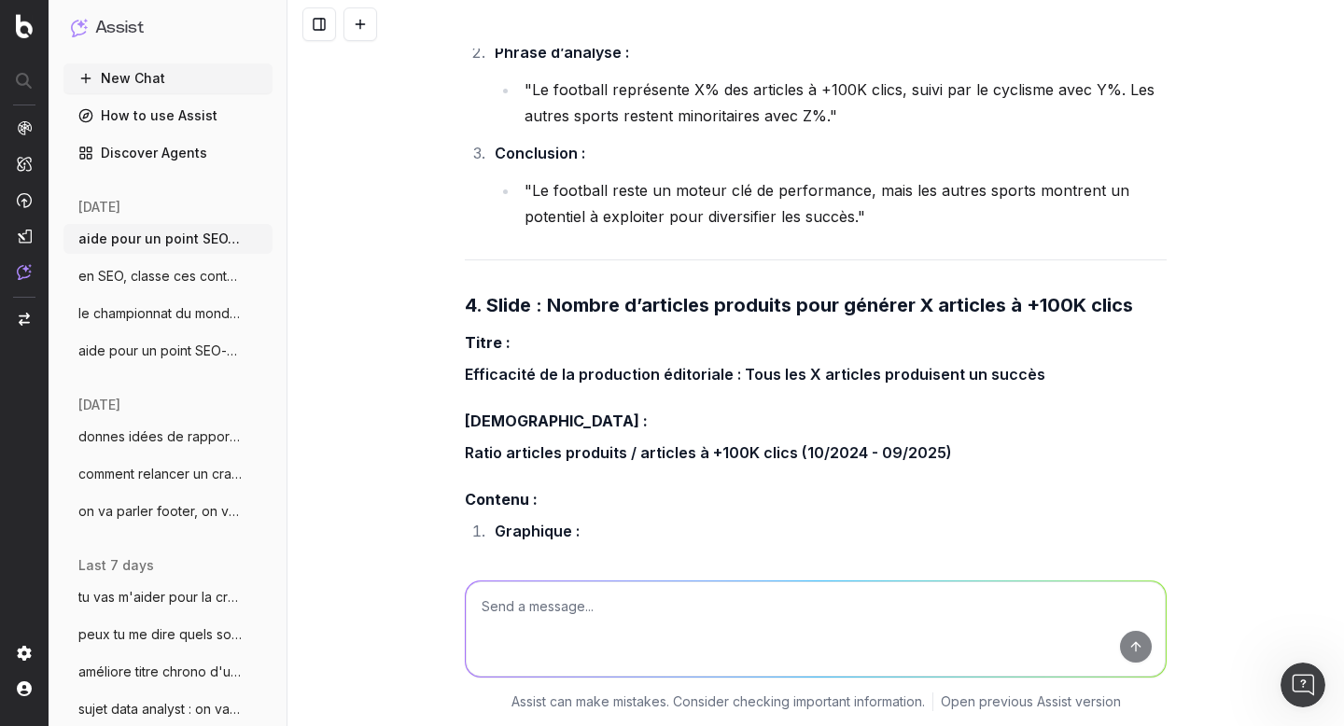
scroll to position [65299, 0]
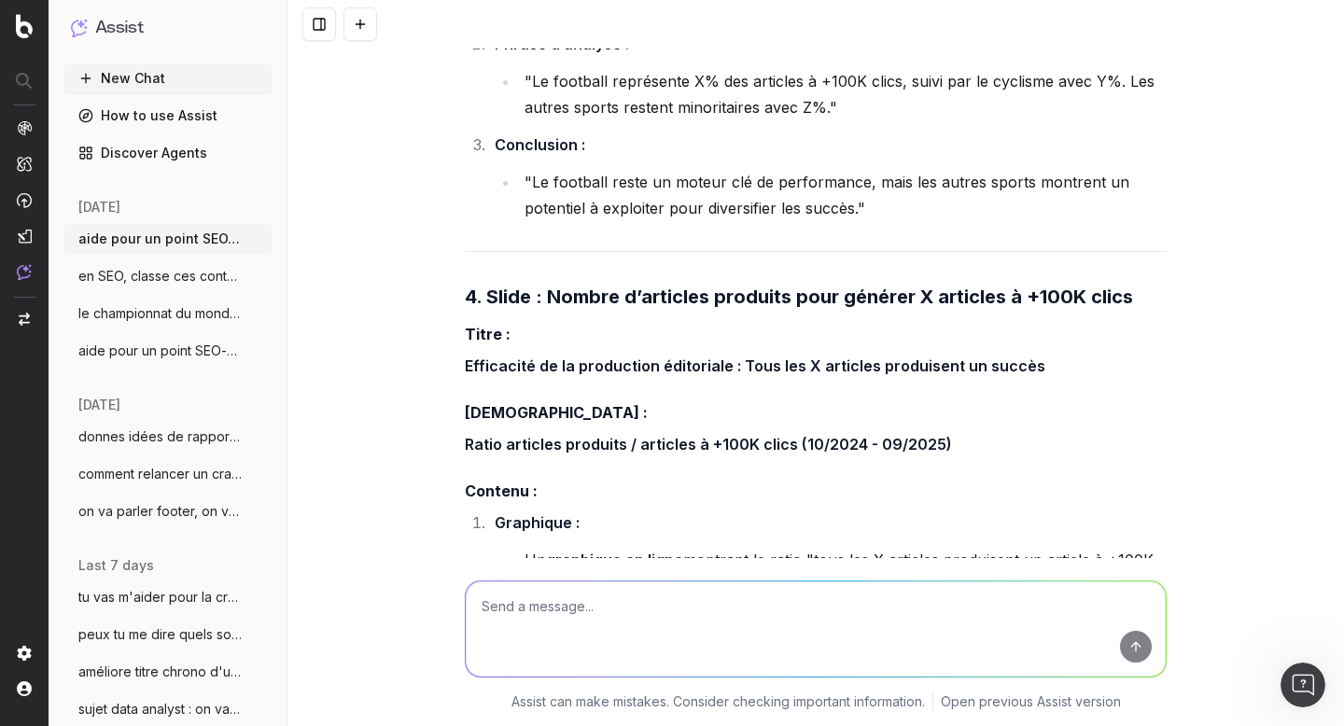
click at [587, 619] on textarea at bounding box center [816, 628] width 700 height 95
paste textarea "Date Articles + de 100K clics CTR Nb d'articles produits Tous plus de 100K / pr…"
type textarea "au niveau de la slide 4 voici les données : Date Articles + de 100K clics CTR N…"
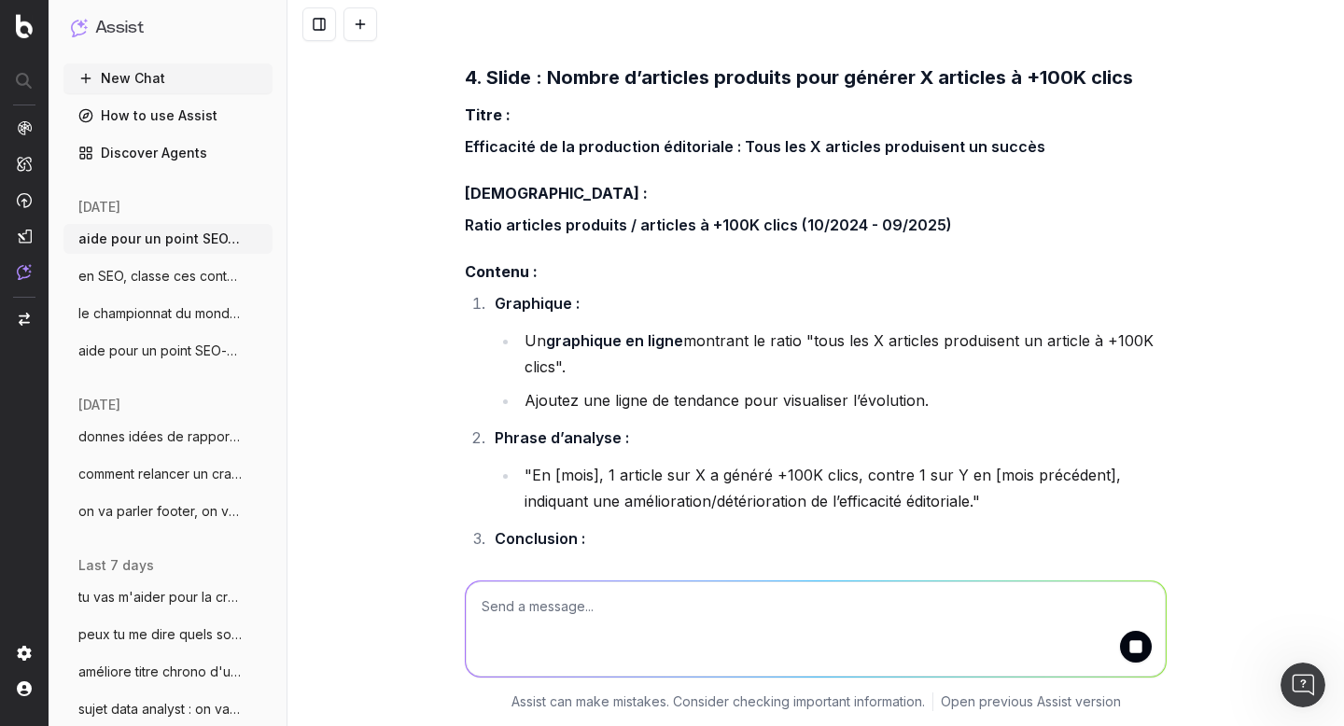
scroll to position [65516, 0]
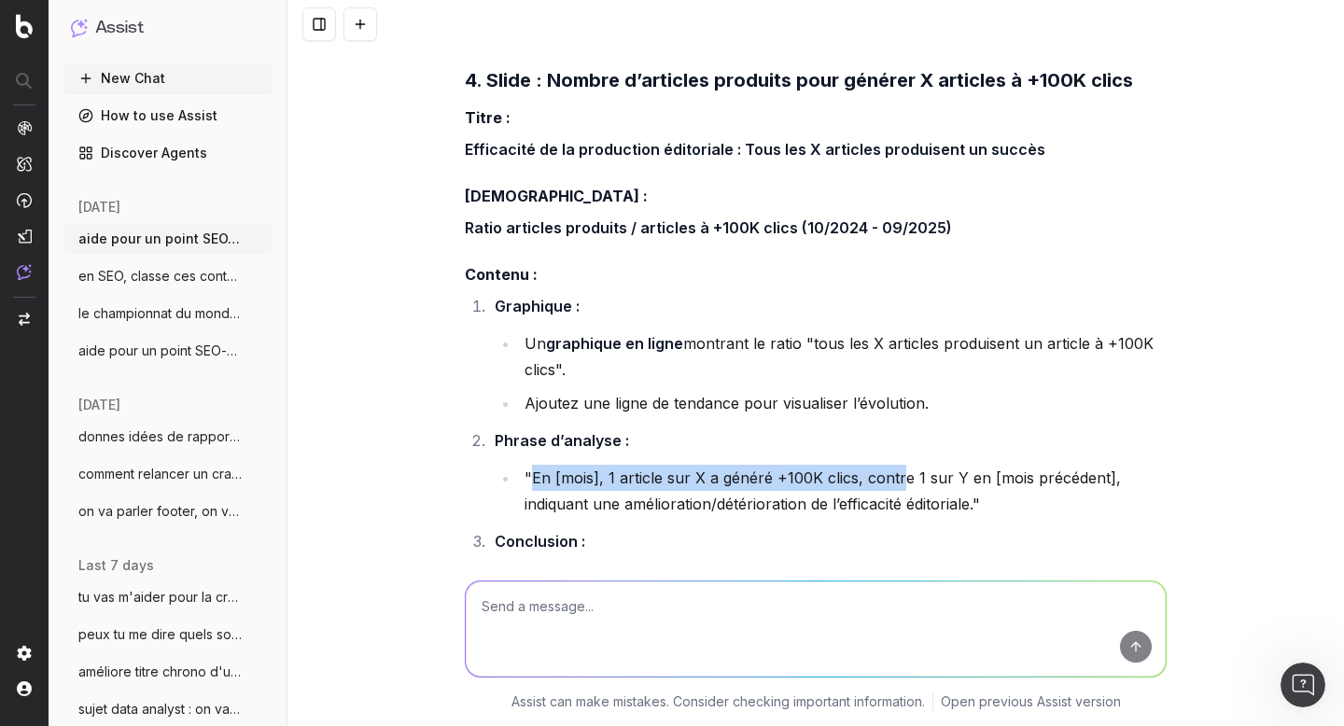
drag, startPoint x: 524, startPoint y: 352, endPoint x: 889, endPoint y: 361, distance: 364.9
click at [889, 465] on li ""En [mois], 1 article sur X a généré +100K clics, contre 1 sur Y en [mois précé…" at bounding box center [843, 491] width 648 height 52
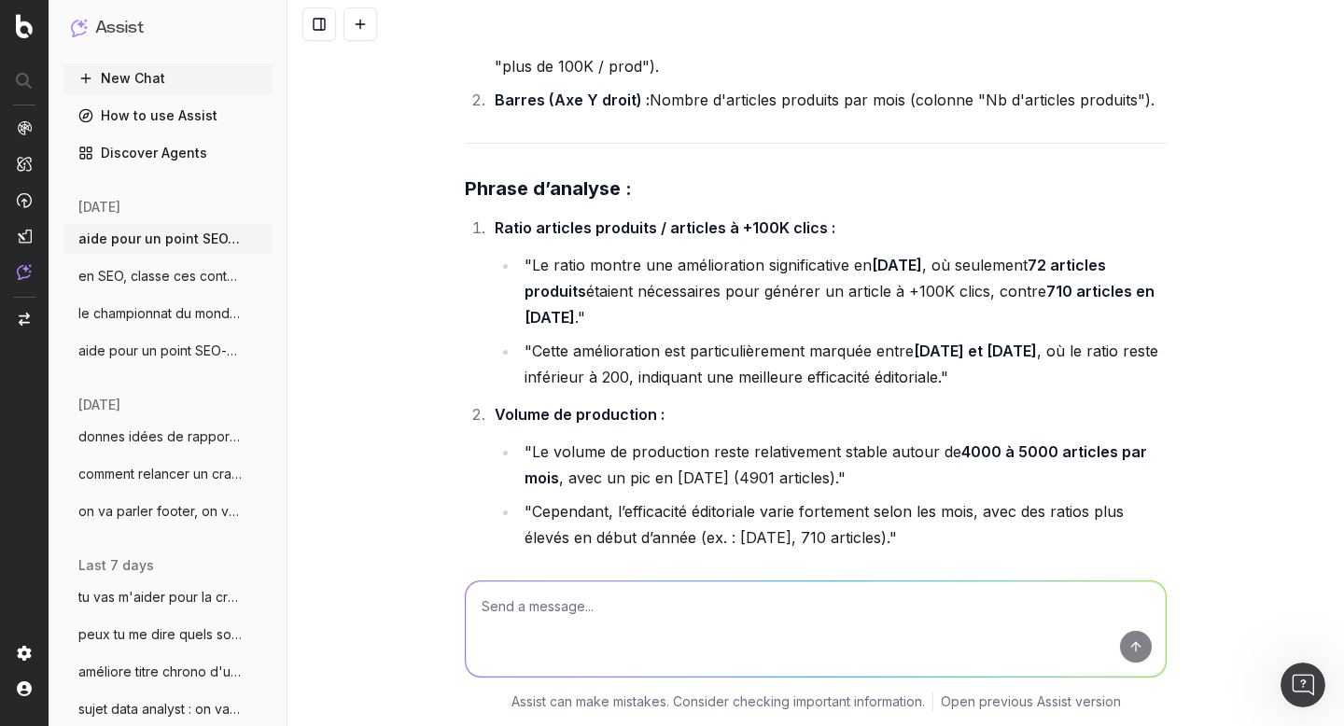
scroll to position [72607, 0]
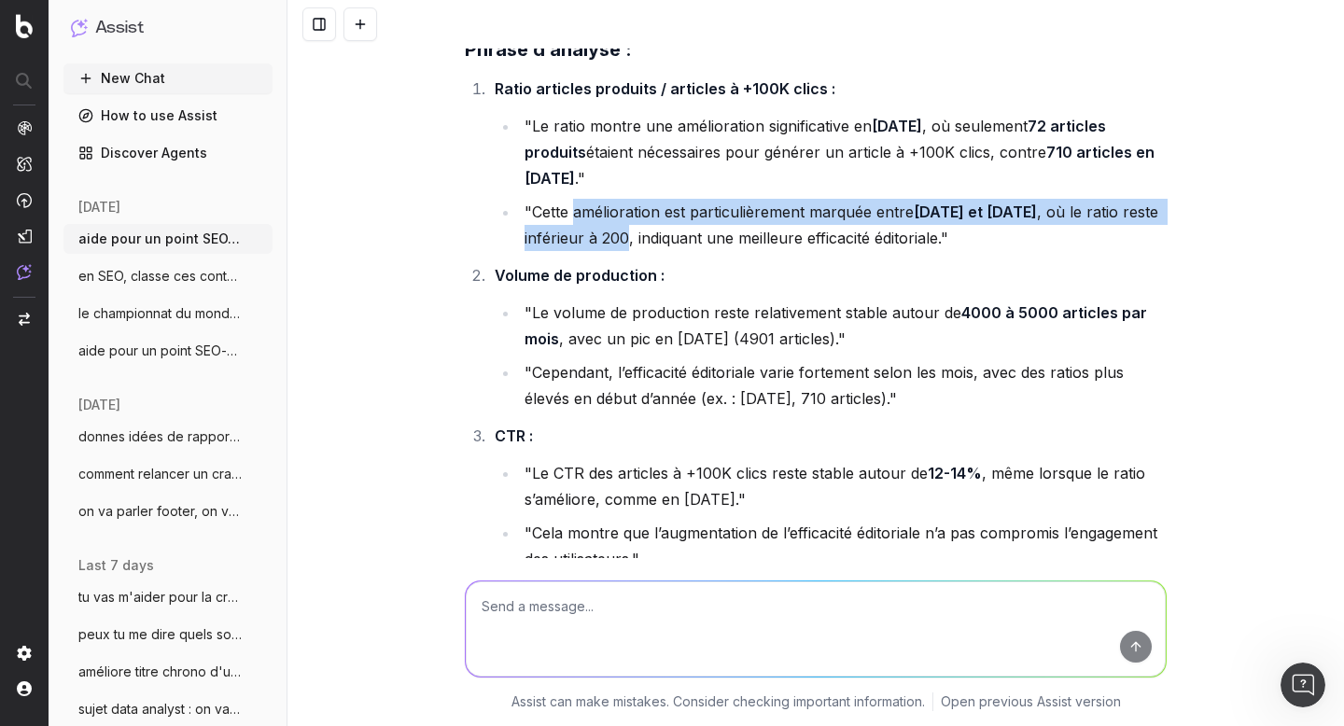
drag, startPoint x: 569, startPoint y: 272, endPoint x: 621, endPoint y: 305, distance: 62.1
click at [621, 251] on li ""Cette amélioration est particulièrement marquée entre [DATE] et [DATE] , où le…" at bounding box center [843, 225] width 648 height 52
copy li "amélioration est particulièrement marquée entre [DATE] et [DATE] , où le ratio …"
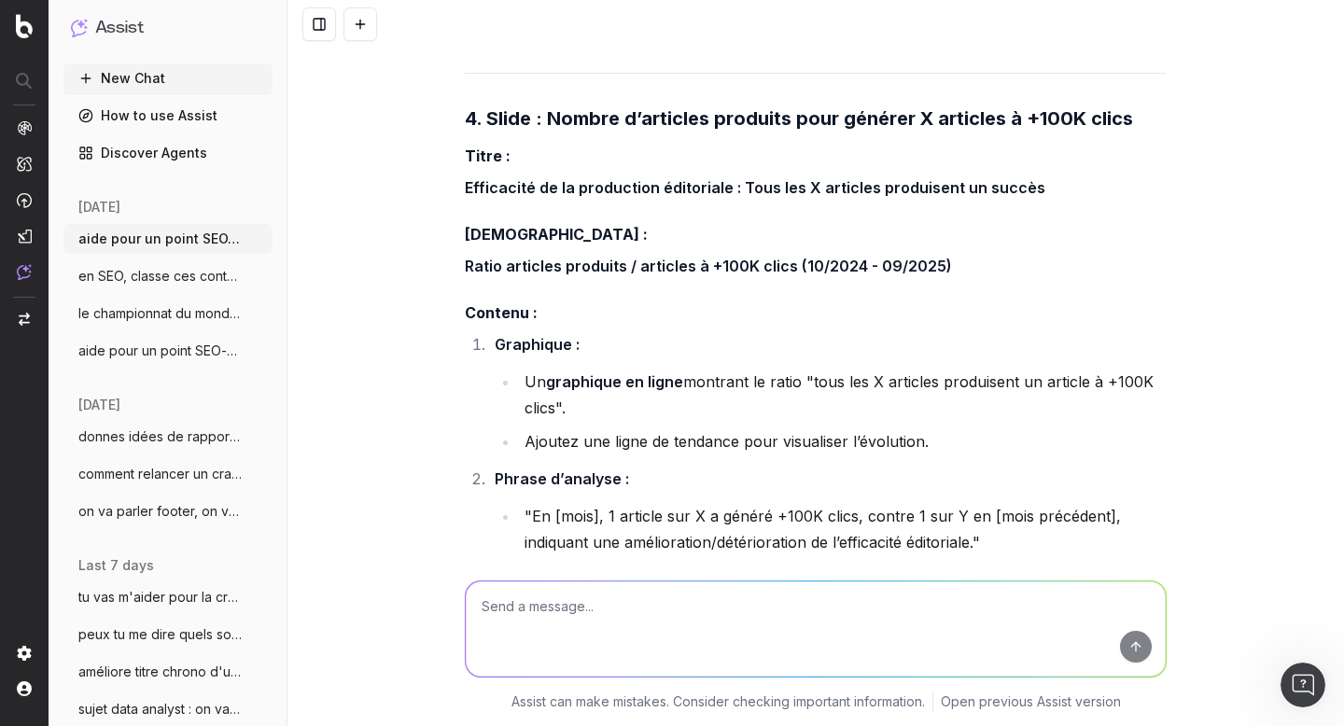
scroll to position [65483, 0]
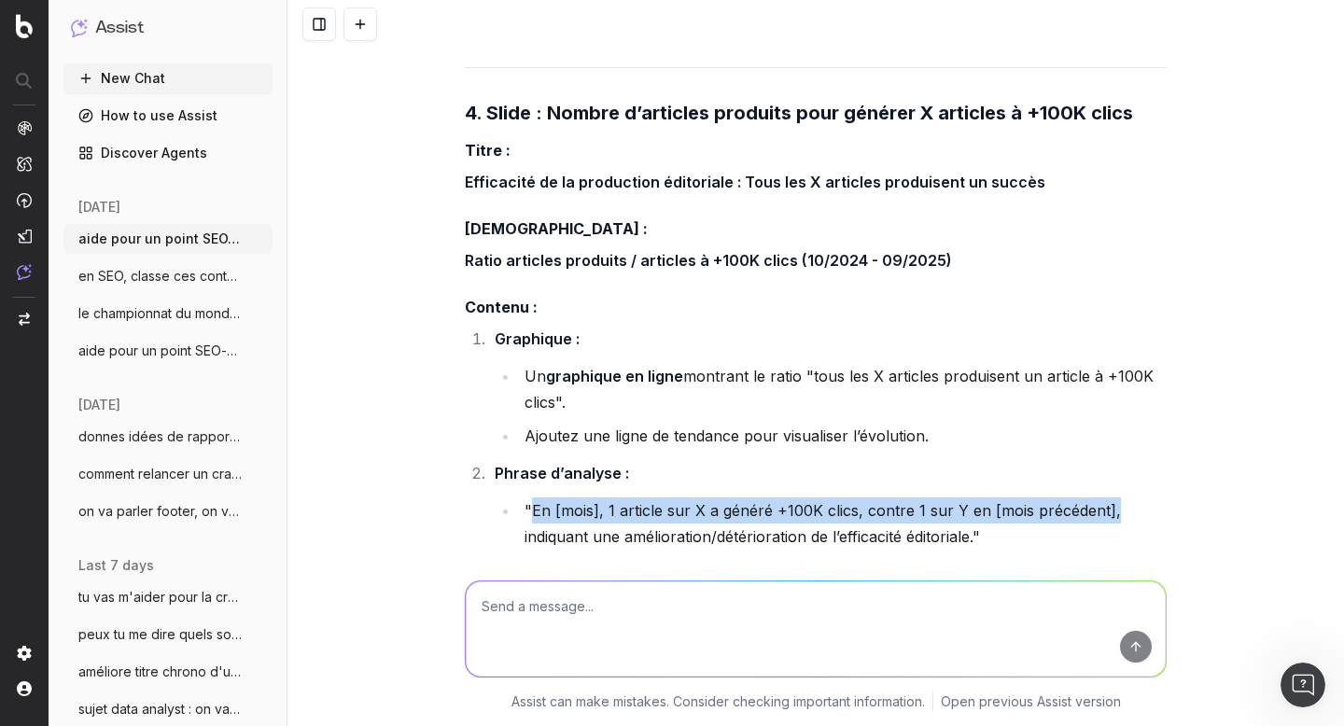
drag, startPoint x: 526, startPoint y: 382, endPoint x: 1099, endPoint y: 384, distance: 572.9
click at [1099, 497] on li ""En [mois], 1 article sur X a généré +100K clics, contre 1 sur Y en [mois précé…" at bounding box center [843, 523] width 648 height 52
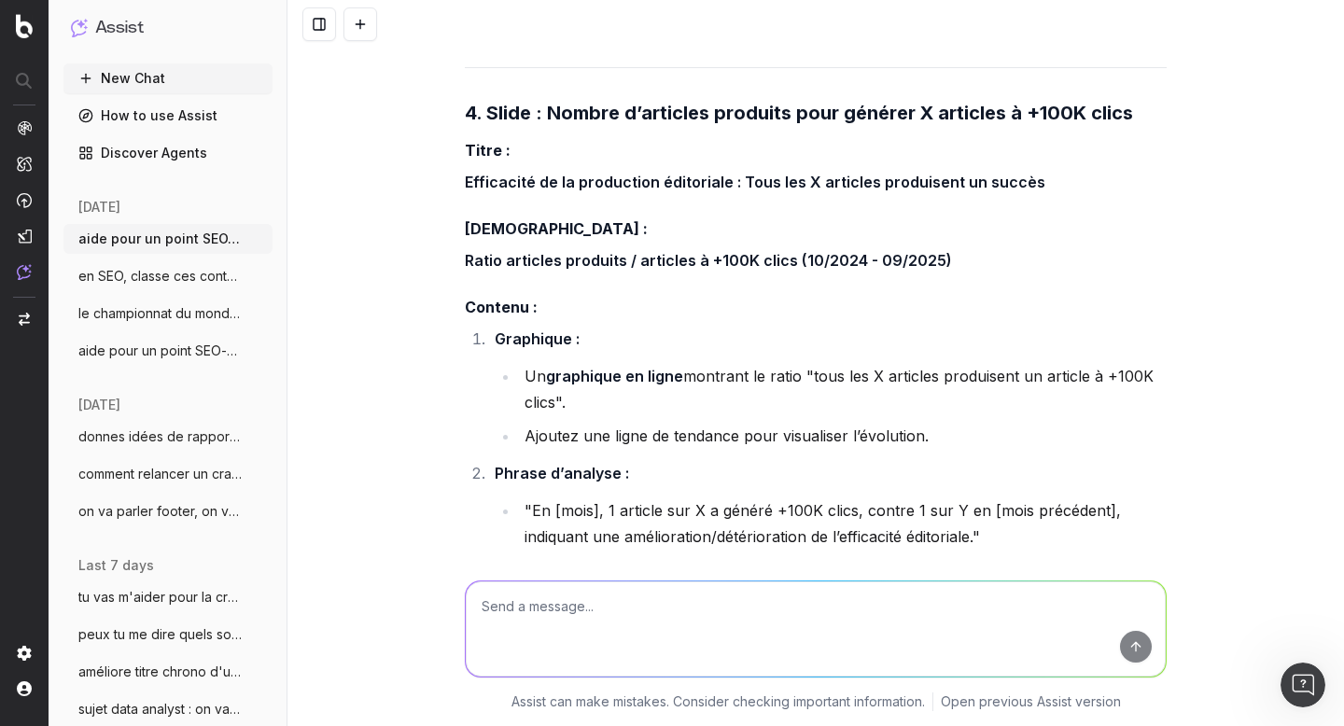
click at [612, 497] on li ""En [mois], 1 article sur X a généré +100K clics, contre 1 sur Y en [mois précé…" at bounding box center [843, 523] width 648 height 52
drag, startPoint x: 524, startPoint y: 387, endPoint x: 850, endPoint y: 387, distance: 325.6
click at [850, 497] on li ""En [mois], 1 article sur X a généré +100K clics, contre 1 sur Y en [mois précé…" at bounding box center [843, 523] width 648 height 52
copy li "En [mois], 1 article sur X a généré +100K clics,"
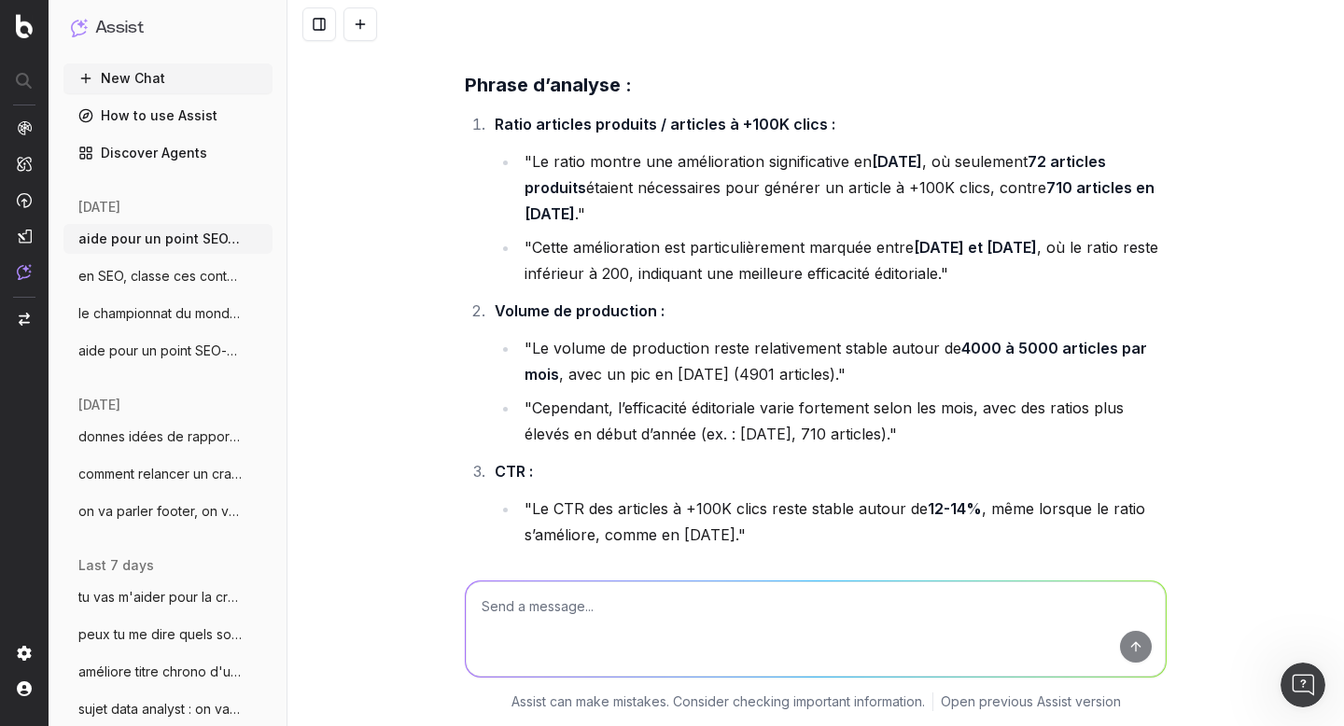
scroll to position [72582, 0]
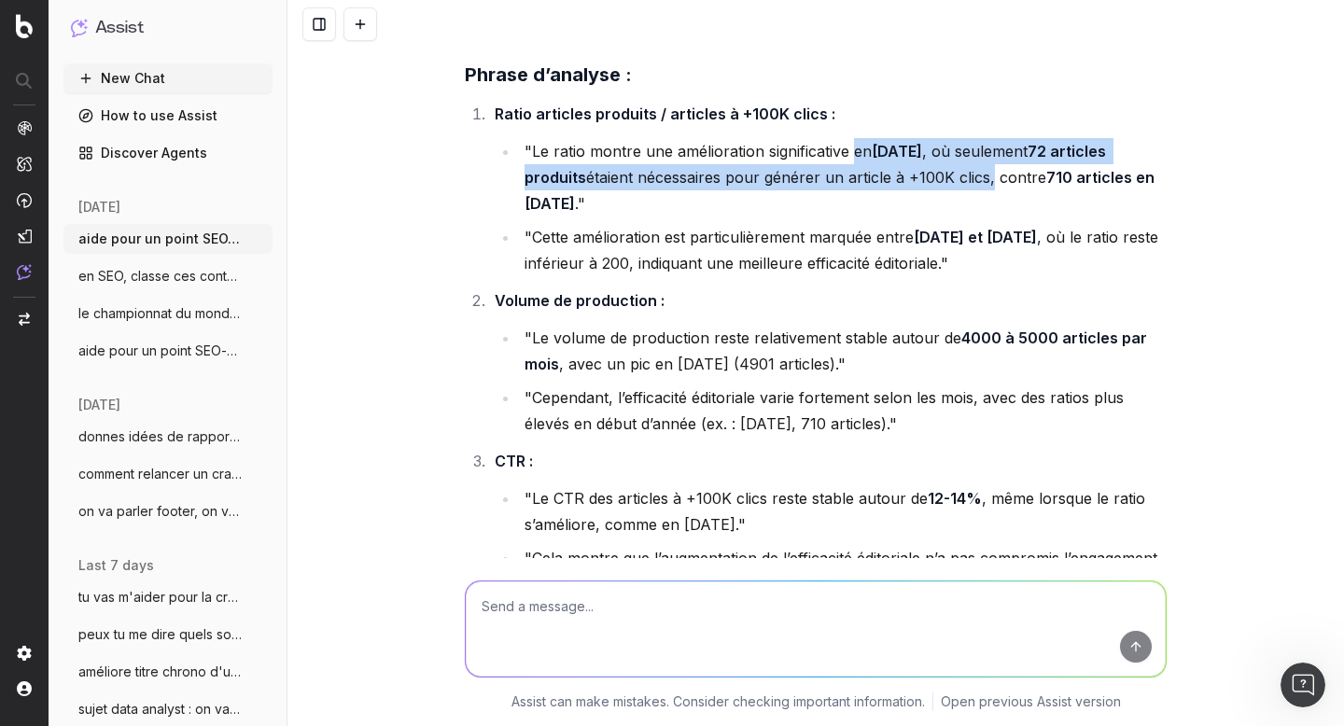
drag, startPoint x: 848, startPoint y: 208, endPoint x: 980, endPoint y: 235, distance: 134.3
click at [980, 216] on li ""Le ratio montre une amélioration significative en [DATE] , où seulement 72 art…" at bounding box center [843, 177] width 648 height 78
copy li "en [DATE] , où seulement 72 articles produits étaient nécessaires pour générer …"
click at [895, 216] on li ""Le ratio montre une amélioration significative en [DATE] , où seulement 72 art…" at bounding box center [843, 177] width 648 height 78
drag, startPoint x: 847, startPoint y: 208, endPoint x: 613, endPoint y: 258, distance: 239.6
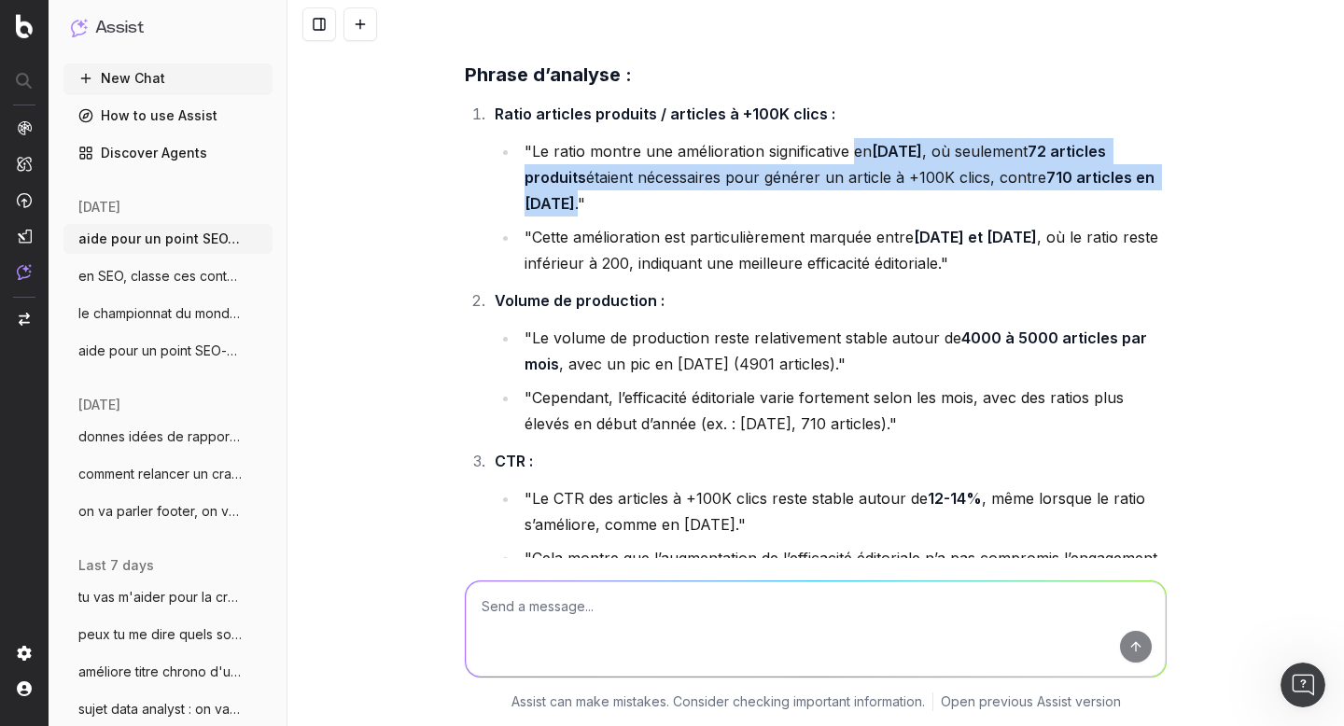
click at [613, 216] on li ""Le ratio montre une amélioration significative en [DATE] , où seulement 72 art…" at bounding box center [843, 177] width 648 height 78
copy li "en [DATE] , où seulement 72 articles produits étaient nécessaires pour générer …"
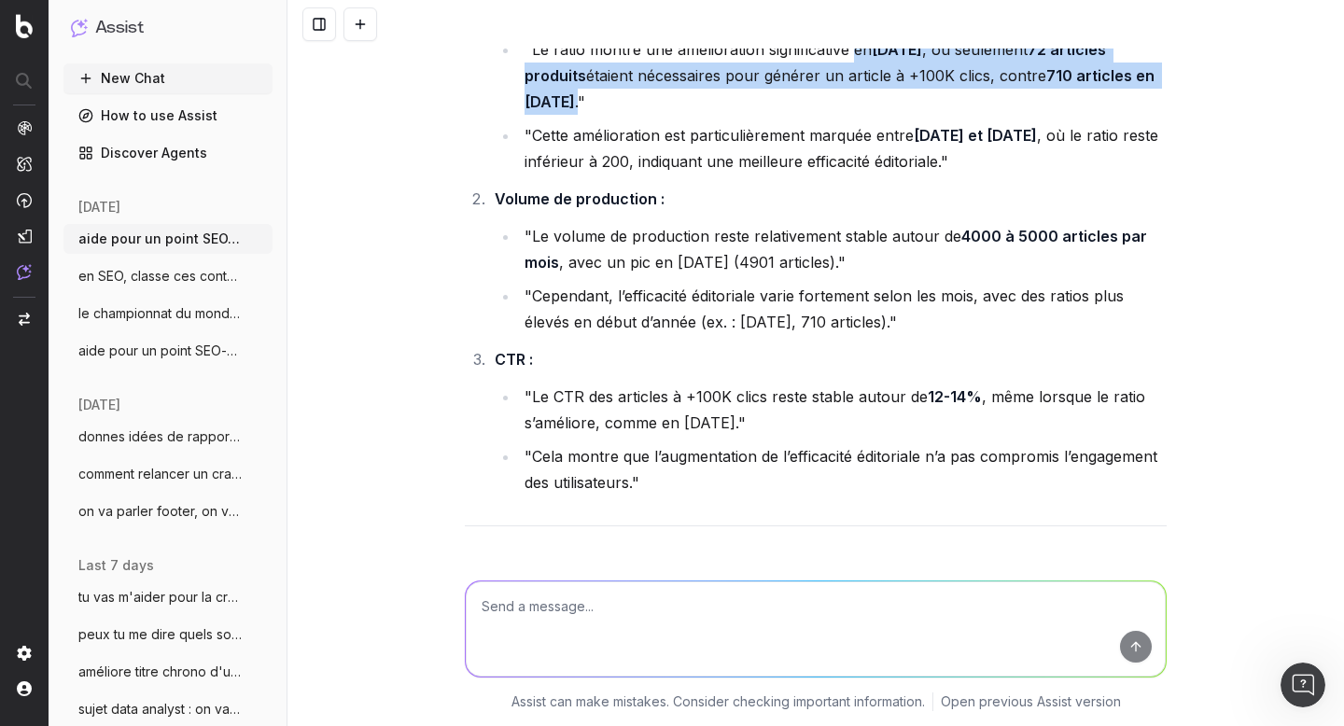
scroll to position [72691, 0]
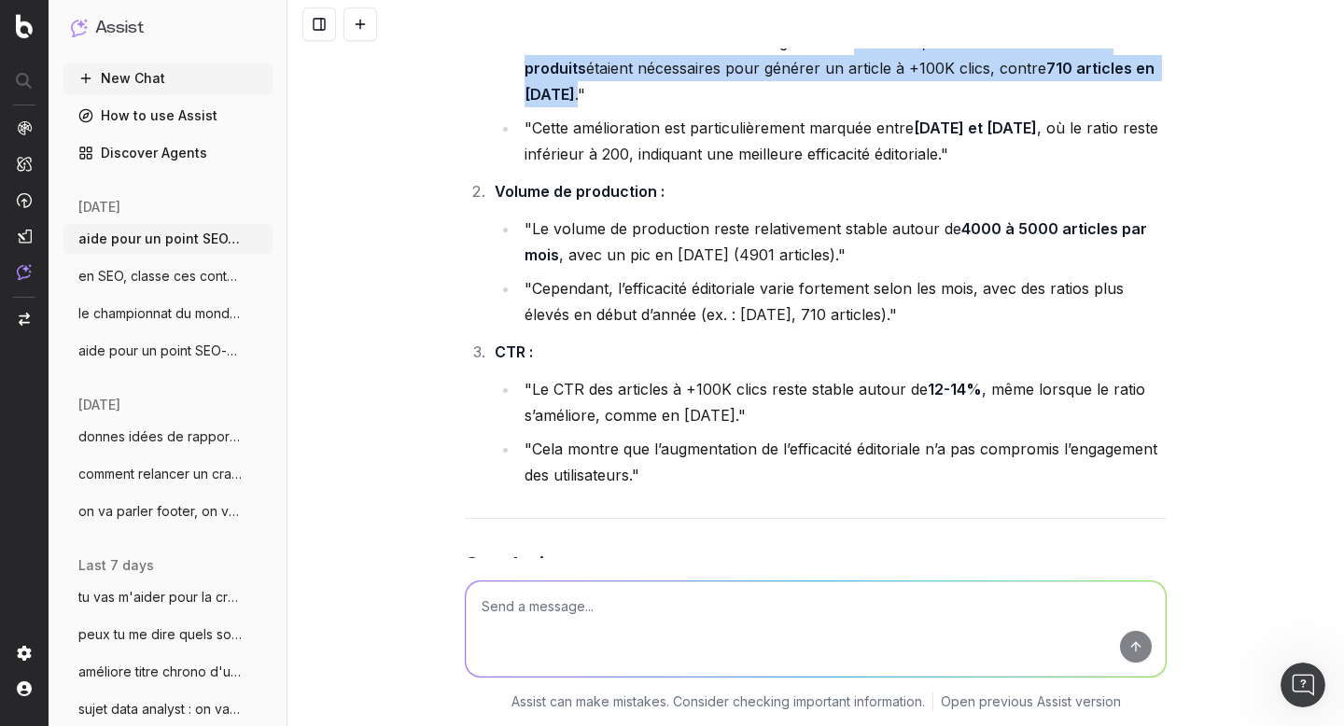
drag, startPoint x: 526, startPoint y: 287, endPoint x: 888, endPoint y: 322, distance: 363.7
click at [888, 268] on li ""Le volume de production reste relativement stable autour de 4000 à 5000 articl…" at bounding box center [843, 242] width 648 height 52
copy li "Le volume de production reste relativement stable autour de 4000 à 5000 article…"
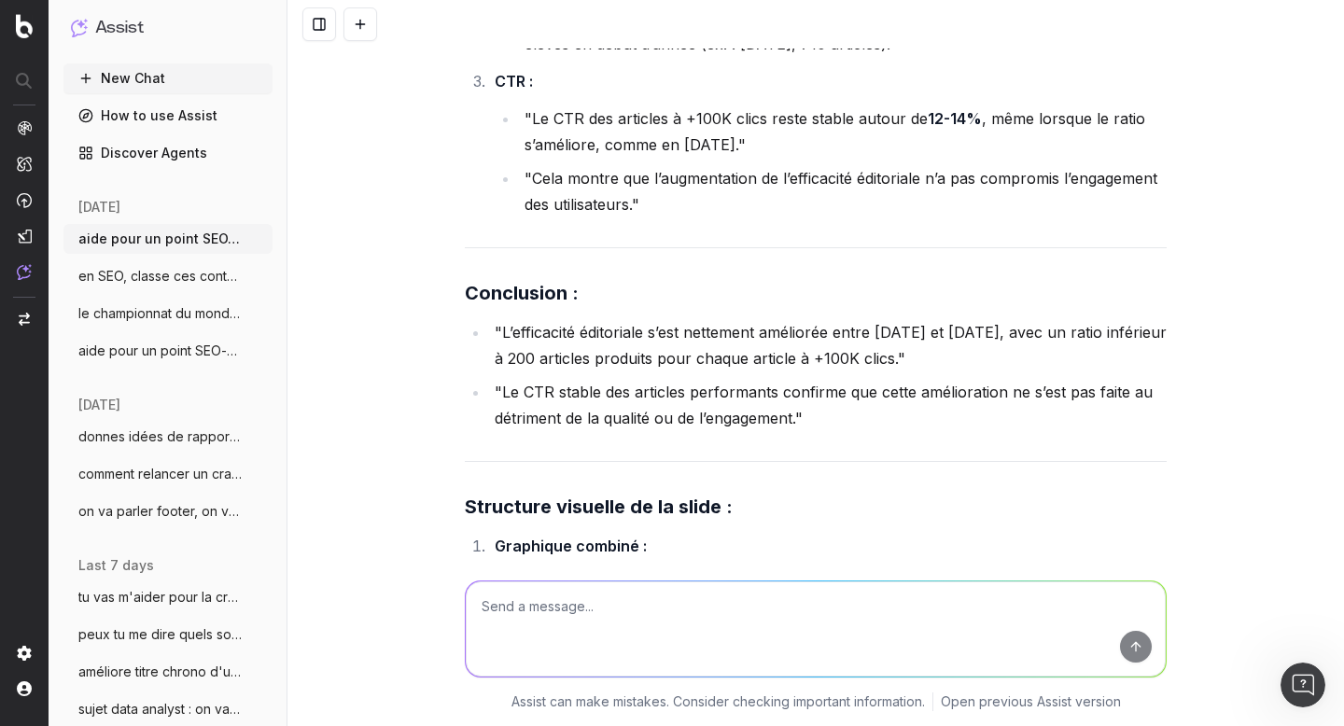
scroll to position [72964, 0]
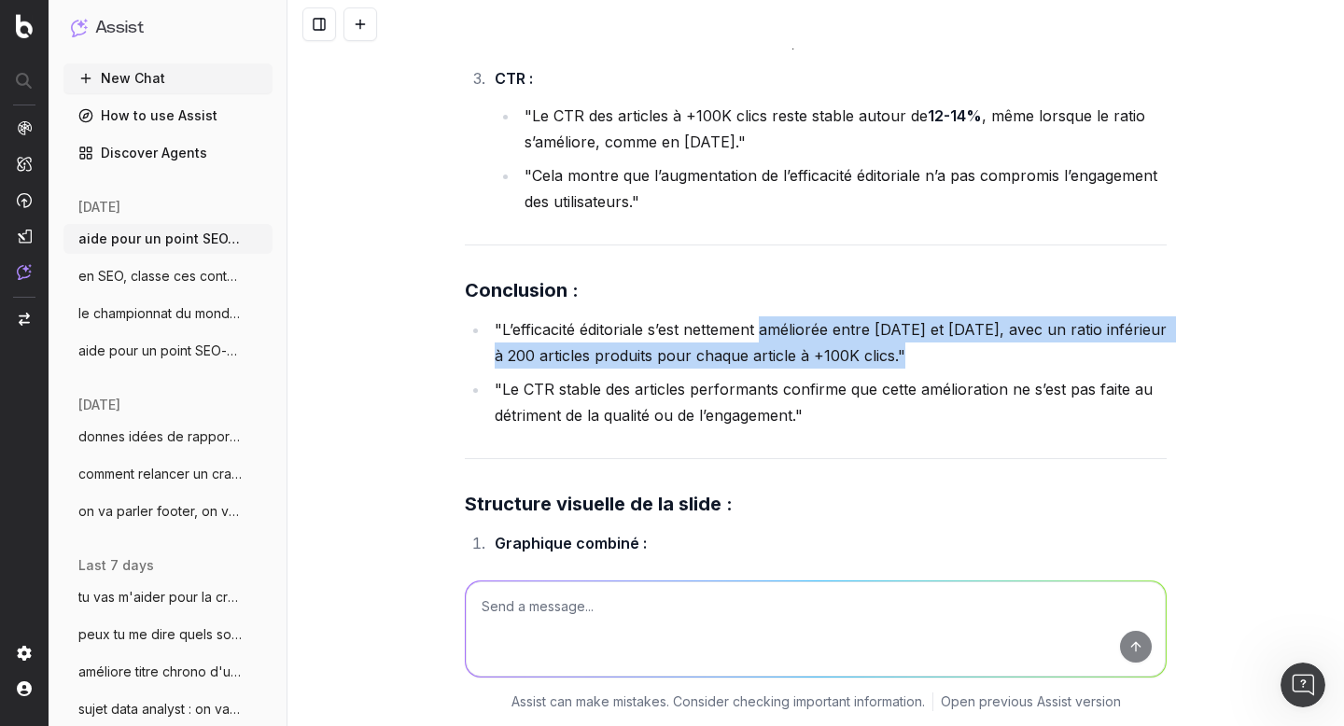
drag, startPoint x: 759, startPoint y: 383, endPoint x: 953, endPoint y: 414, distance: 196.5
click at [953, 369] on li ""L’efficacité éditoriale s’est nettement améliorée entre [DATE] et [DATE], avec…" at bounding box center [827, 342] width 677 height 52
